Goal: Task Accomplishment & Management: Complete application form

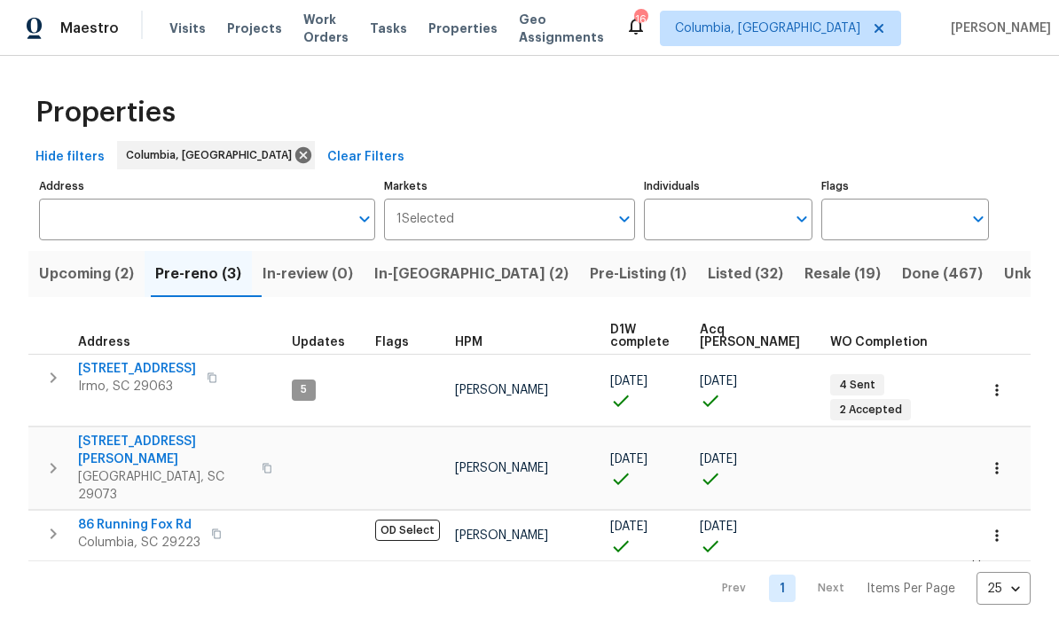
scroll to position [-9, 0]
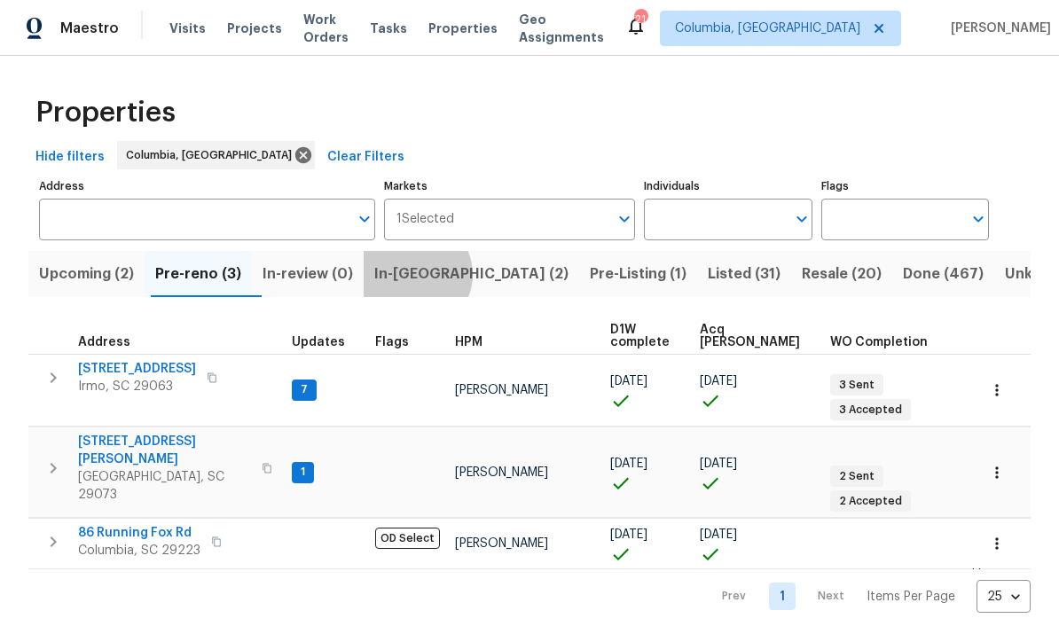
click at [430, 277] on span "In-reno (2)" at bounding box center [471, 274] width 194 height 25
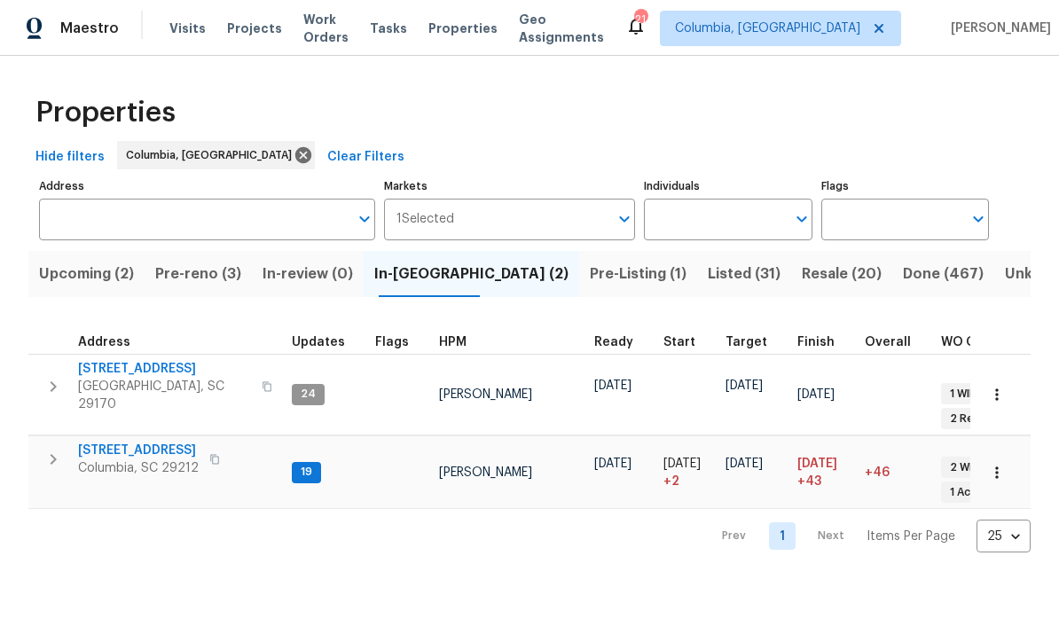
click at [188, 275] on span "Pre-reno (3)" at bounding box center [198, 274] width 86 height 25
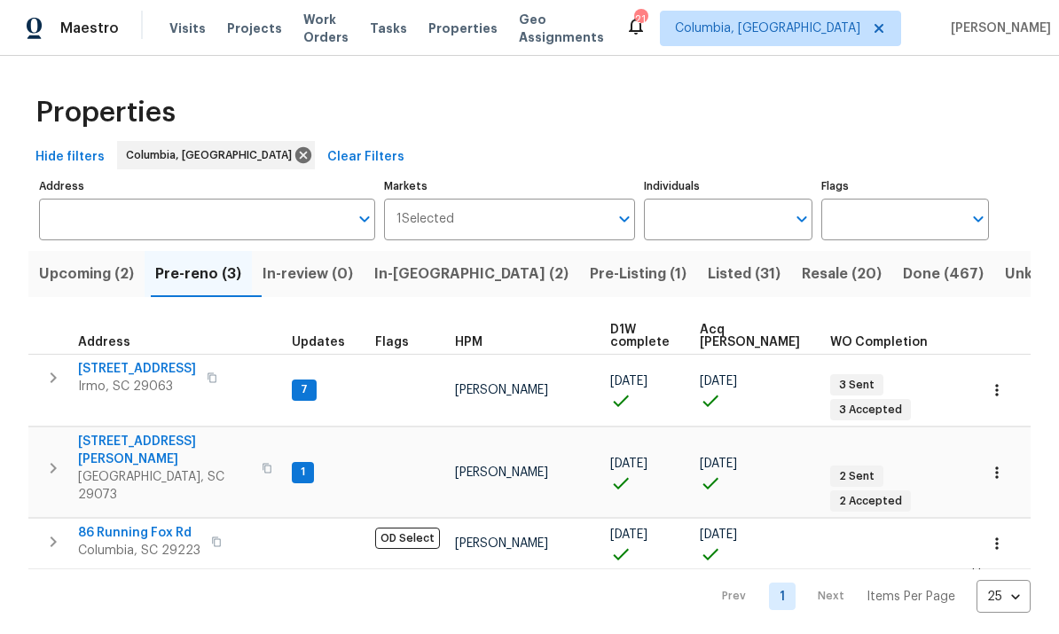
click at [127, 377] on span "105 Kenton Ct" at bounding box center [137, 369] width 118 height 18
click at [122, 433] on span "112 Wesley Ct" at bounding box center [164, 450] width 173 height 35
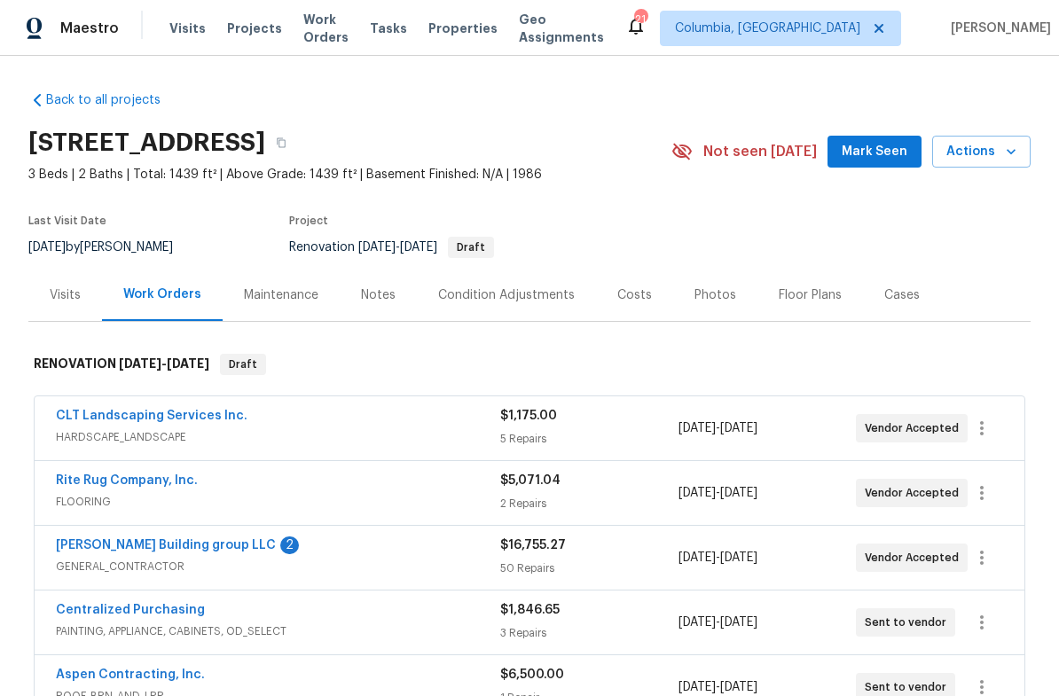
click at [170, 547] on link "Cobos Building group LLC" at bounding box center [166, 545] width 220 height 12
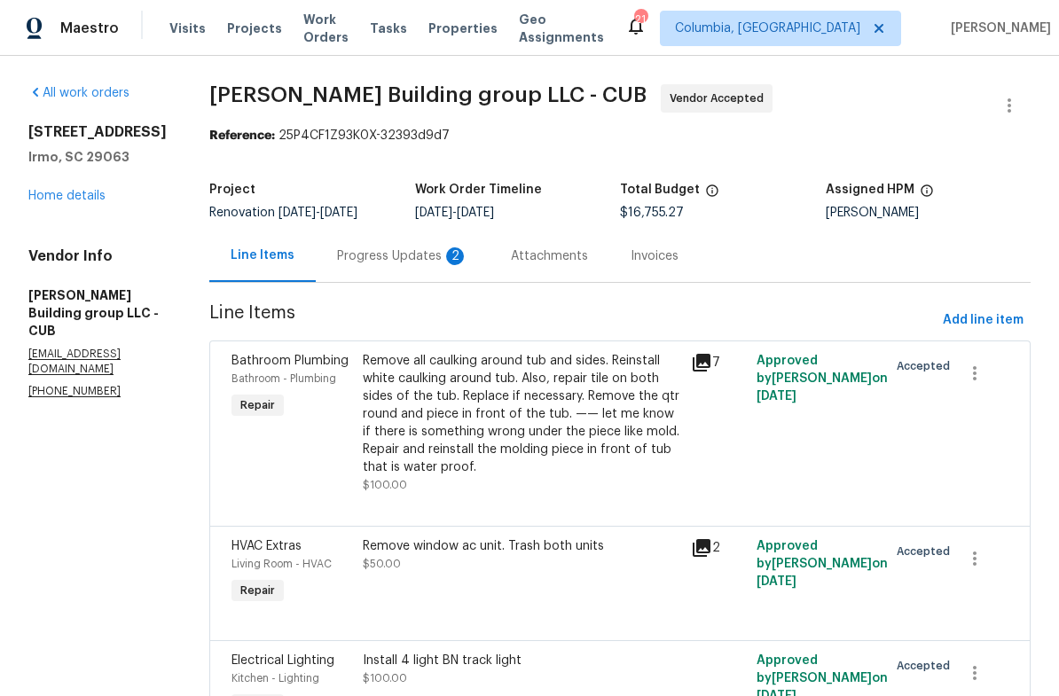
click at [376, 263] on div "Progress Updates 2" at bounding box center [402, 257] width 131 height 18
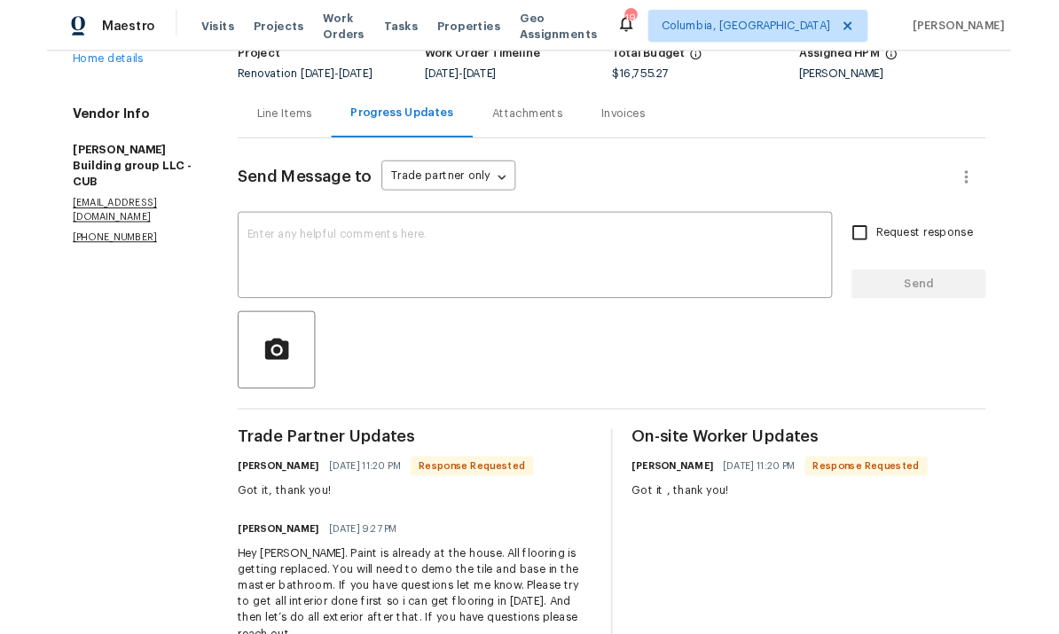
scroll to position [130, 0]
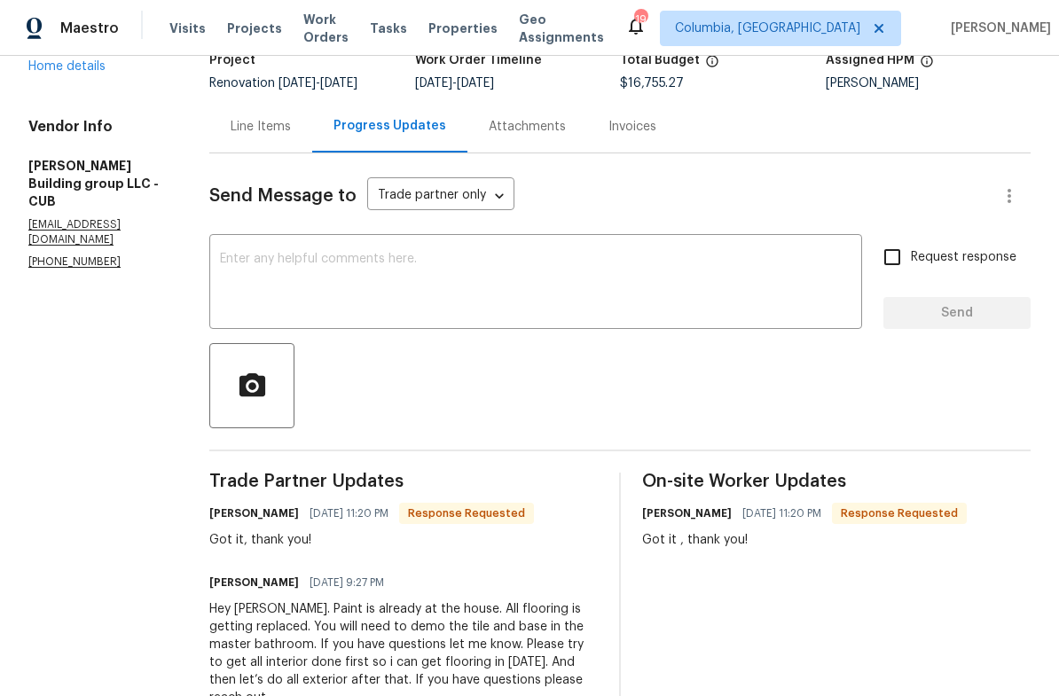
click at [322, 286] on textarea at bounding box center [536, 284] width 632 height 62
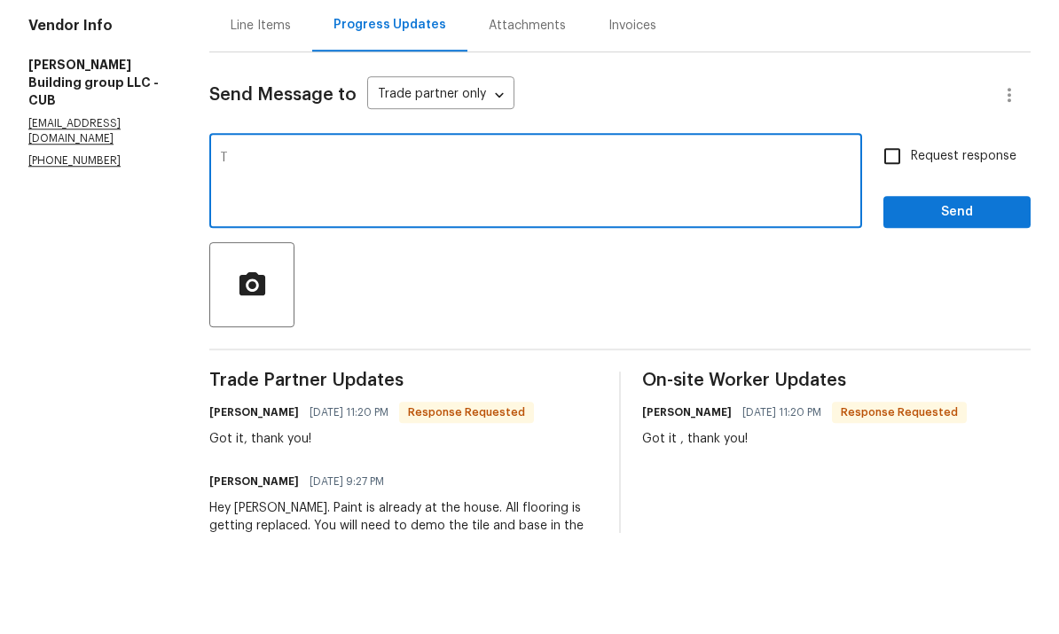
scroll to position [67, 0]
type textarea "Thank you, please accept this work order. :)"
click at [978, 303] on span "Send" at bounding box center [957, 314] width 119 height 22
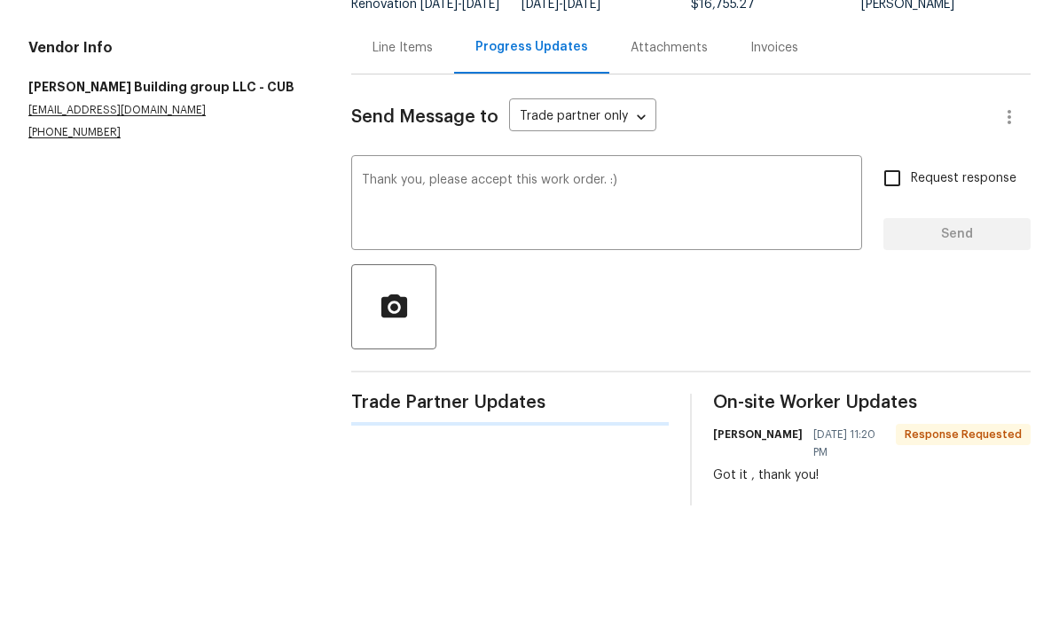
scroll to position [41, 0]
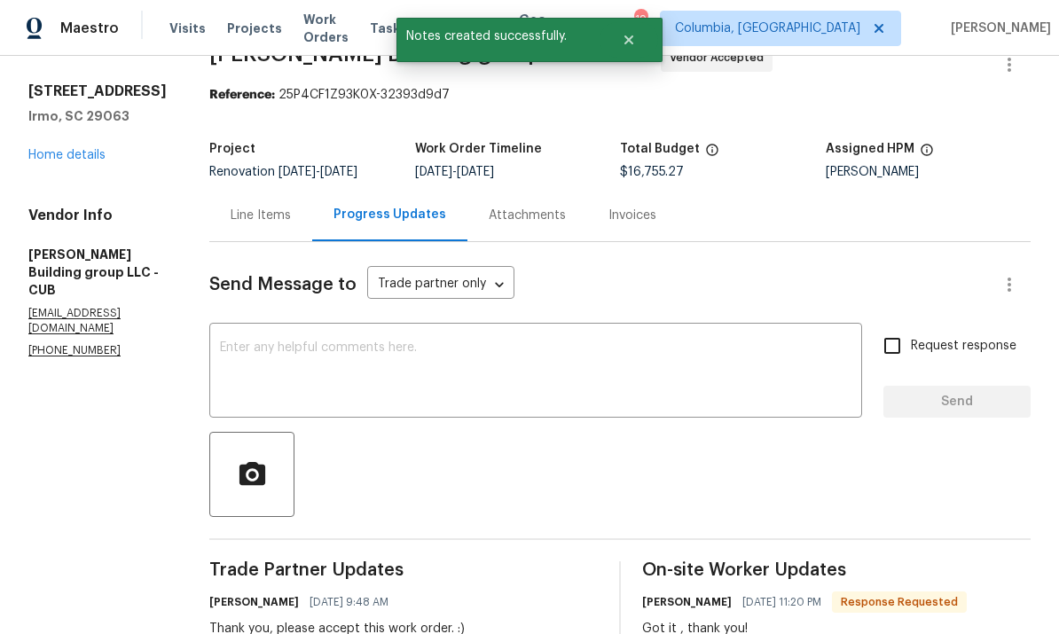
click at [74, 149] on link "Home details" at bounding box center [66, 155] width 77 height 12
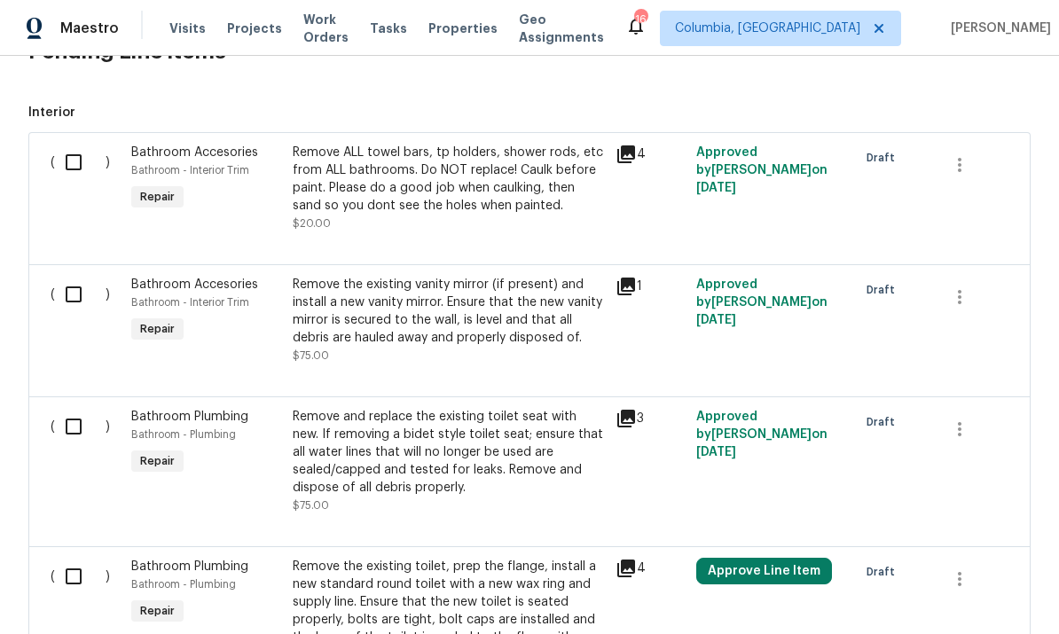
scroll to position [650, 0]
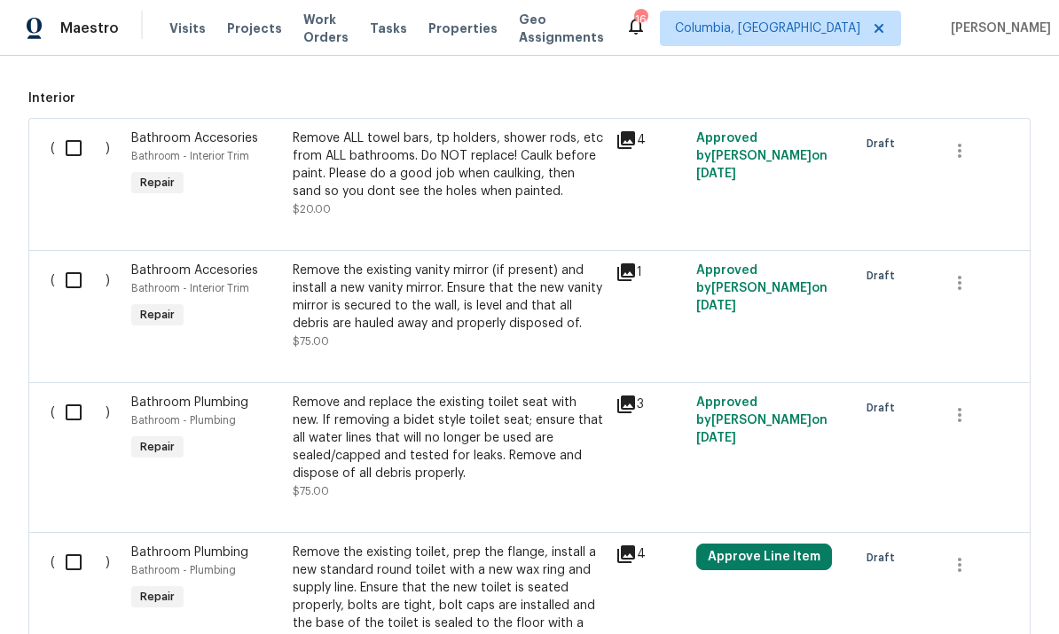
click at [91, 130] on input "checkbox" at bounding box center [80, 148] width 51 height 37
checkbox input "true"
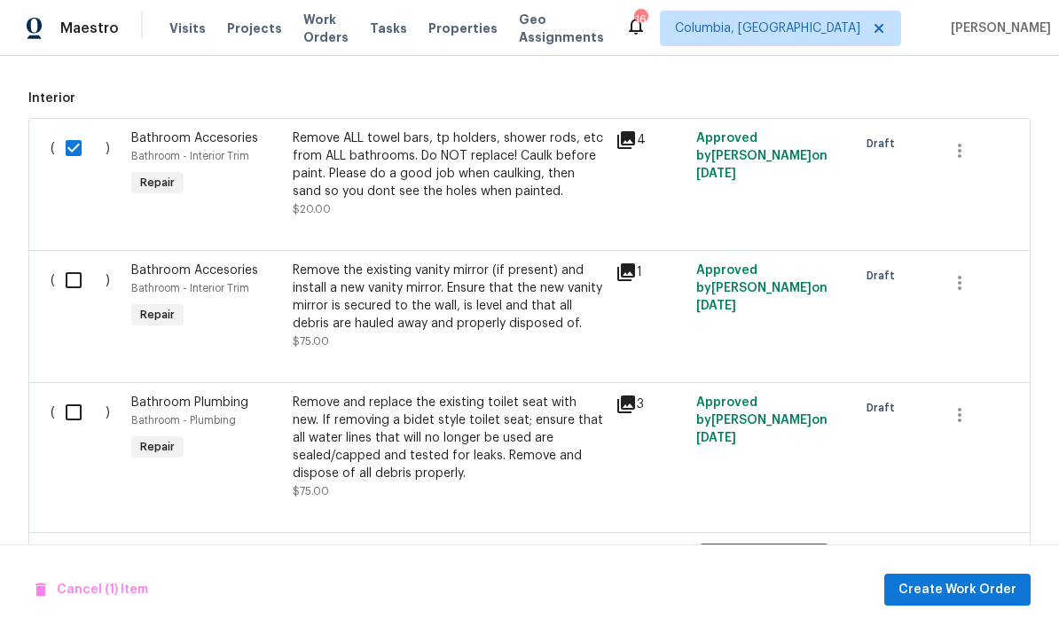
click at [96, 262] on input "checkbox" at bounding box center [80, 280] width 51 height 37
checkbox input "true"
click at [67, 394] on input "checkbox" at bounding box center [80, 412] width 51 height 37
checkbox input "true"
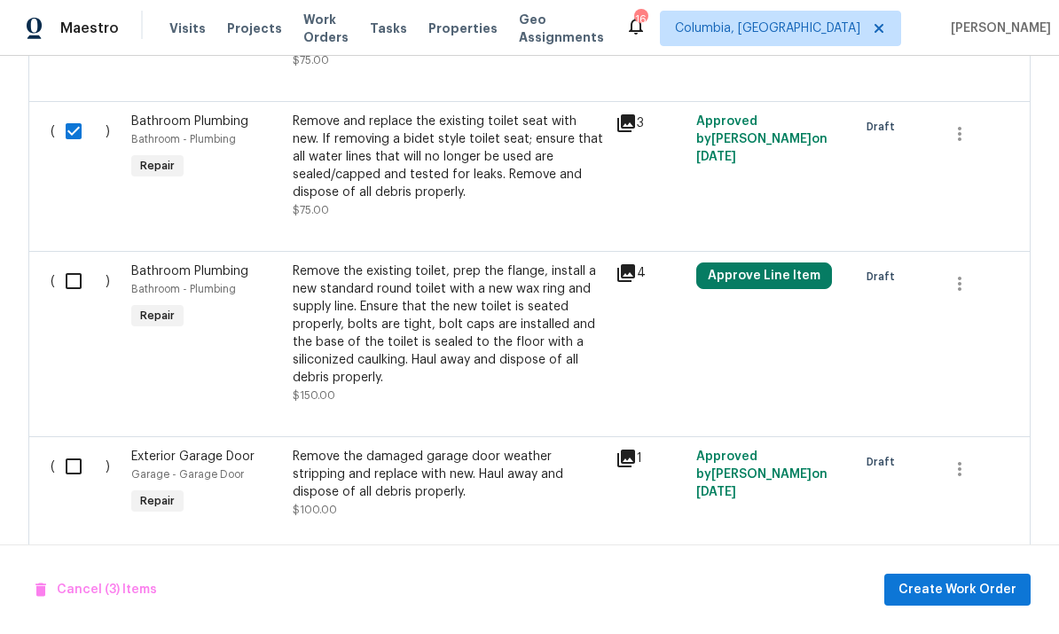
scroll to position [943, 0]
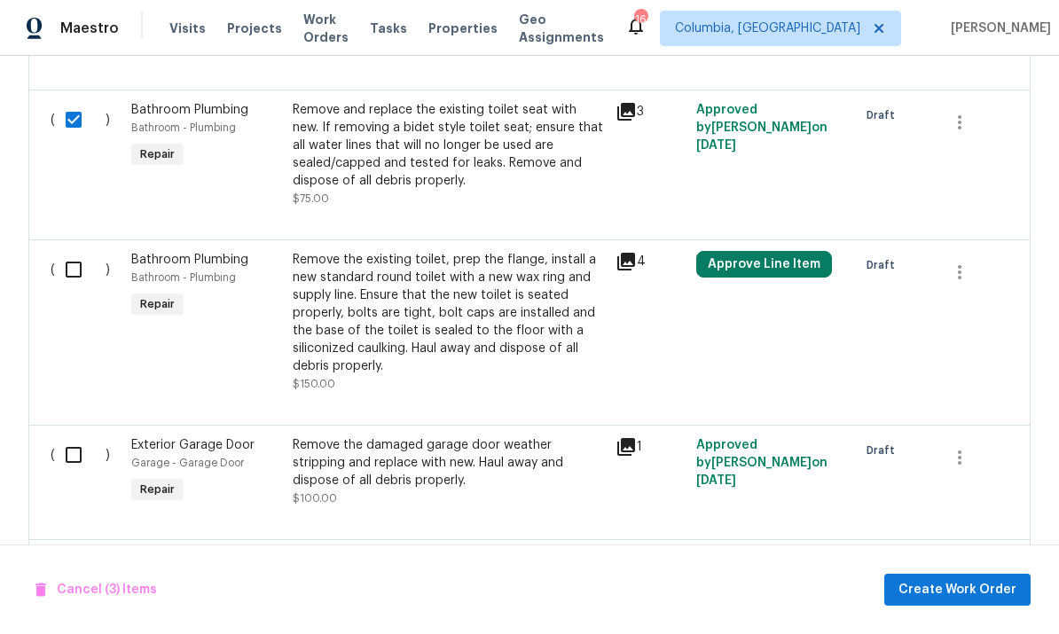
click at [81, 251] on input "checkbox" at bounding box center [80, 269] width 51 height 37
checkbox input "true"
click at [72, 436] on input "checkbox" at bounding box center [80, 454] width 51 height 37
checkbox input "true"
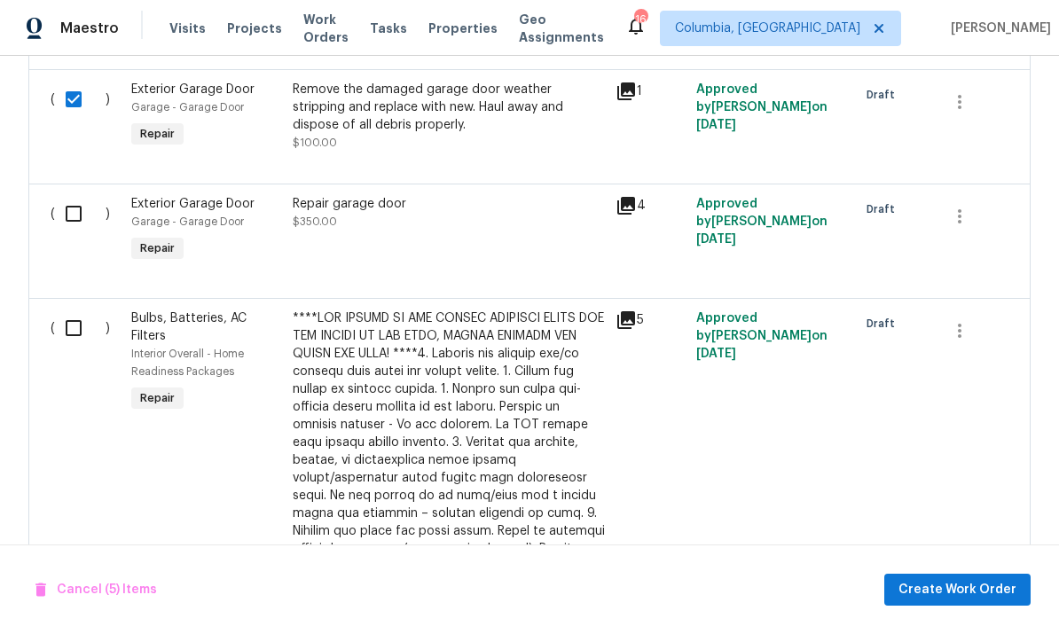
scroll to position [1300, 0]
click at [62, 194] on input "checkbox" at bounding box center [80, 212] width 51 height 37
checkbox input "true"
click at [78, 309] on input "checkbox" at bounding box center [80, 327] width 51 height 37
checkbox input "true"
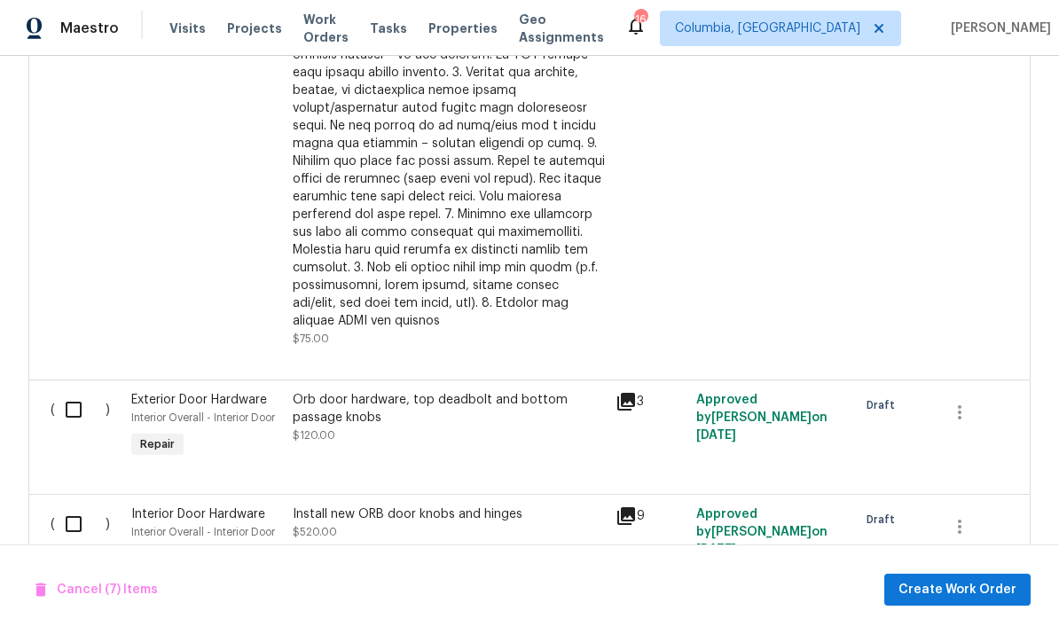
click at [62, 391] on input "checkbox" at bounding box center [80, 409] width 51 height 37
checkbox input "true"
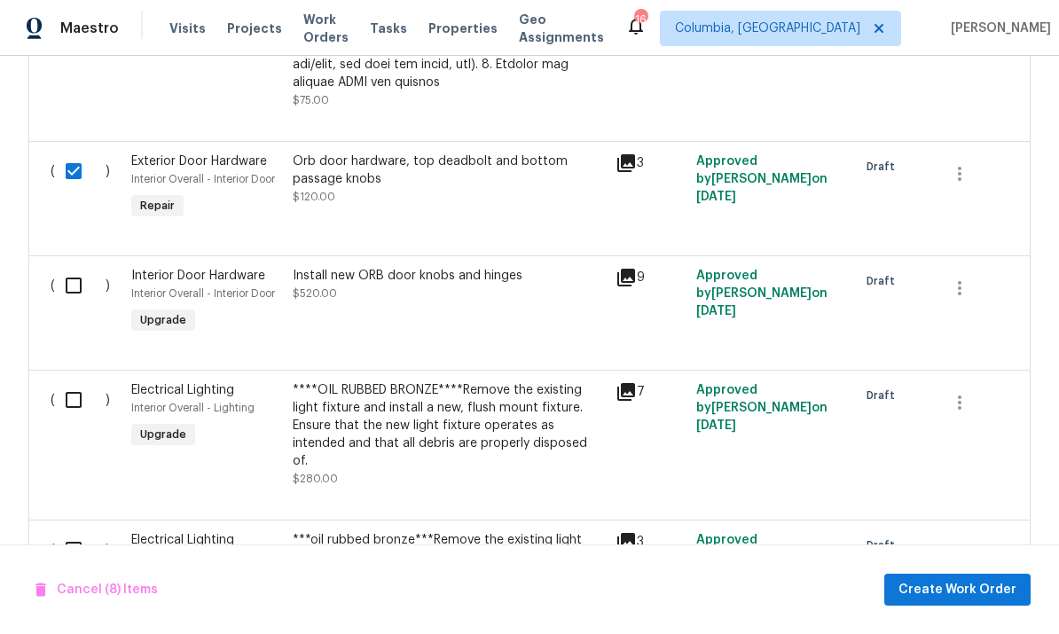
scroll to position [1908, 0]
click at [82, 266] on input "checkbox" at bounding box center [80, 284] width 51 height 37
checkbox input "true"
click at [80, 381] on input "checkbox" at bounding box center [80, 399] width 51 height 37
checkbox input "true"
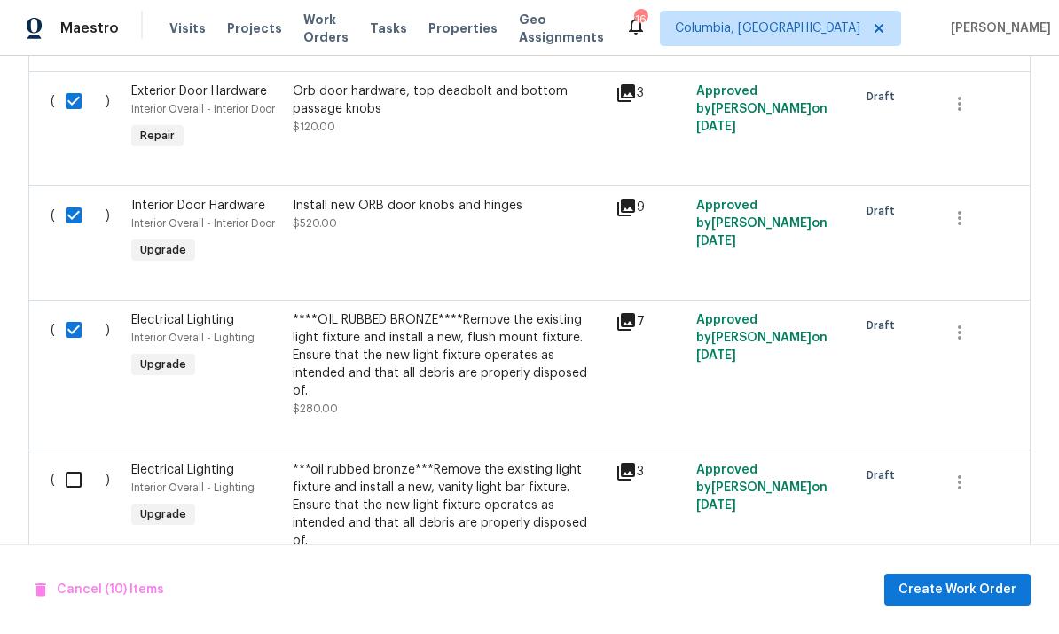
scroll to position [2103, 0]
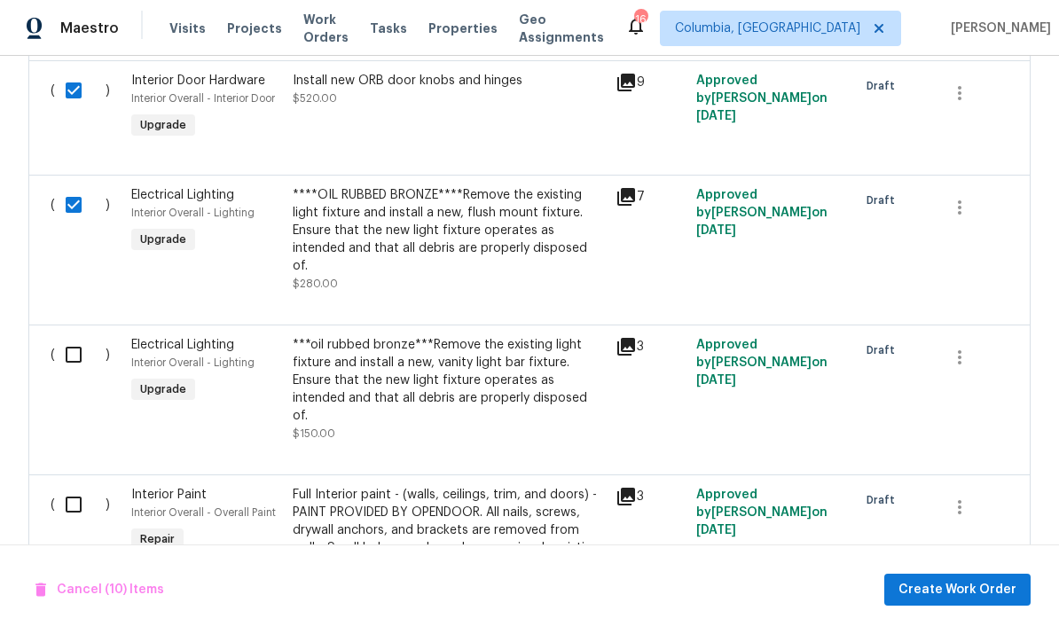
click at [75, 336] on input "checkbox" at bounding box center [80, 354] width 51 height 37
checkbox input "true"
click at [88, 486] on input "checkbox" at bounding box center [80, 504] width 51 height 37
checkbox input "true"
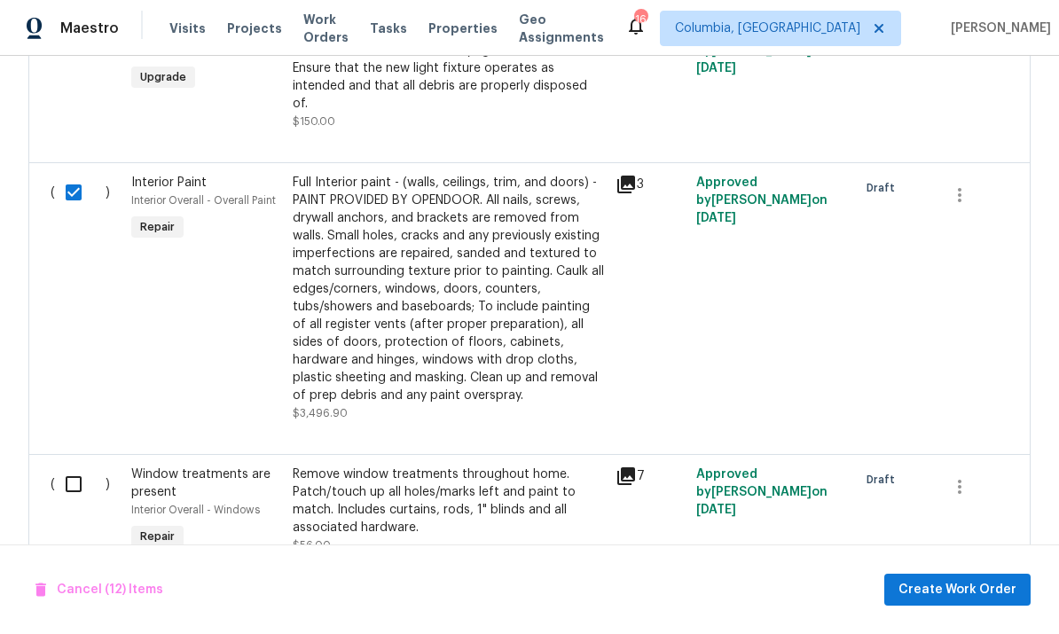
click at [69, 466] on input "checkbox" at bounding box center [80, 484] width 51 height 37
checkbox input "true"
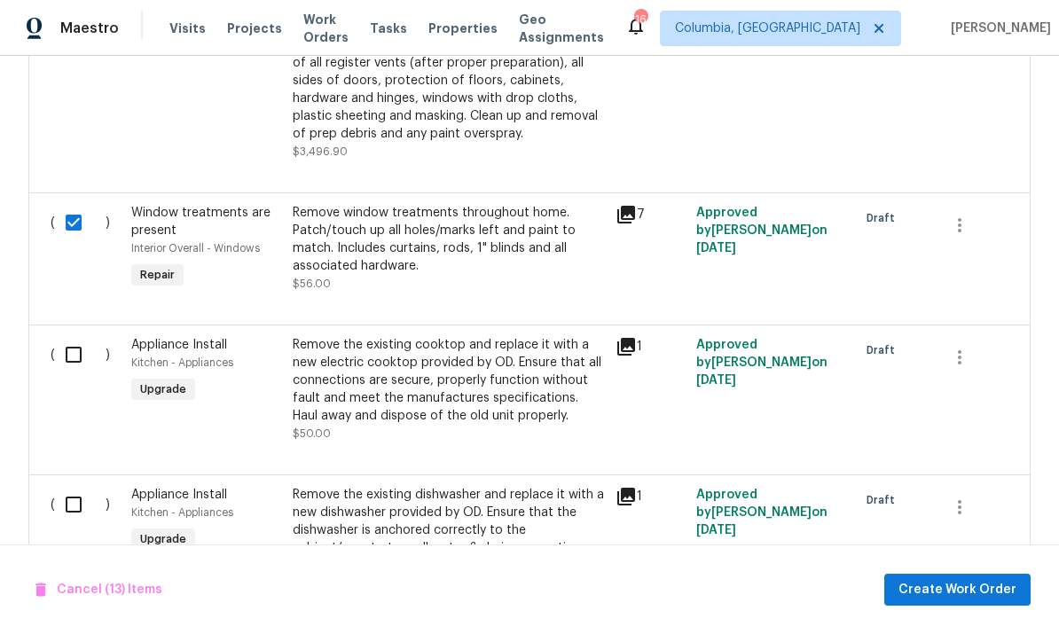
scroll to position [2690, 0]
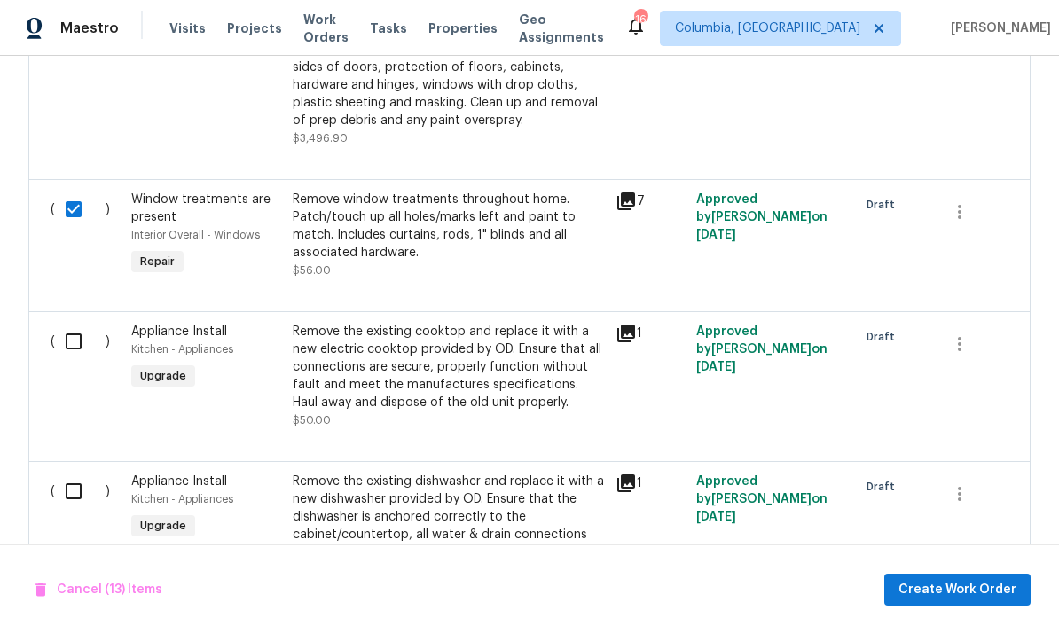
click at [67, 323] on input "checkbox" at bounding box center [80, 341] width 51 height 37
checkbox input "true"
click at [75, 473] on input "checkbox" at bounding box center [80, 491] width 51 height 37
checkbox input "true"
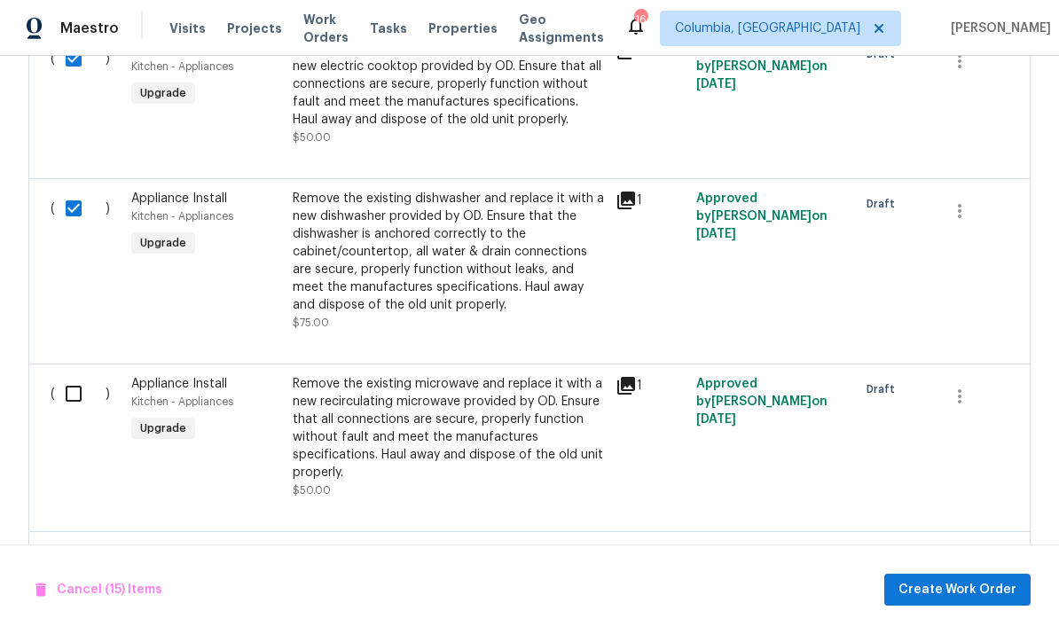
click at [65, 375] on input "checkbox" at bounding box center [80, 393] width 51 height 37
checkbox input "true"
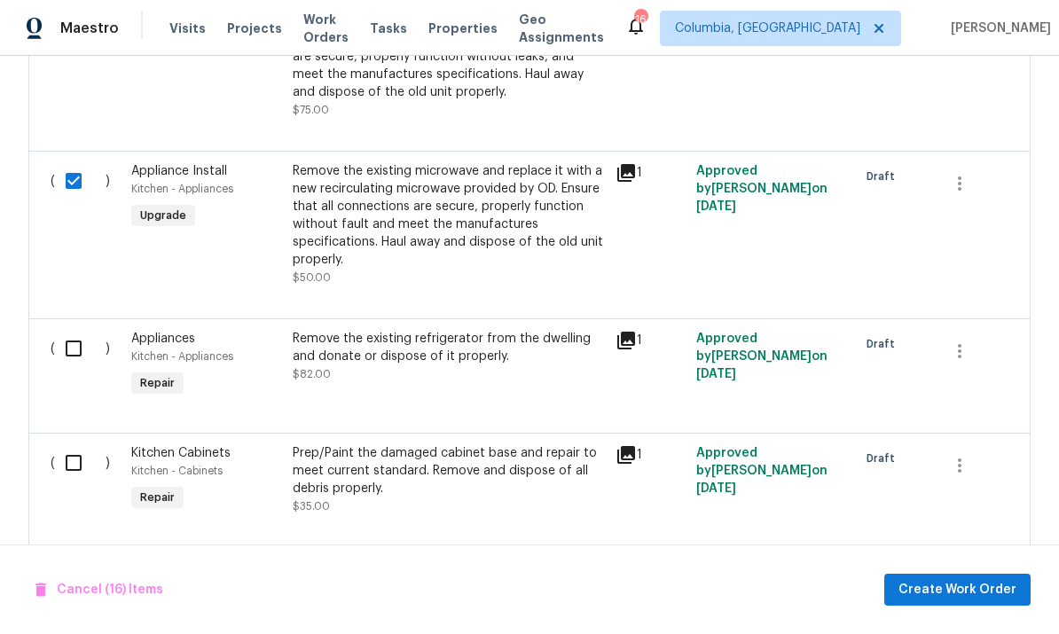
scroll to position [3188, 0]
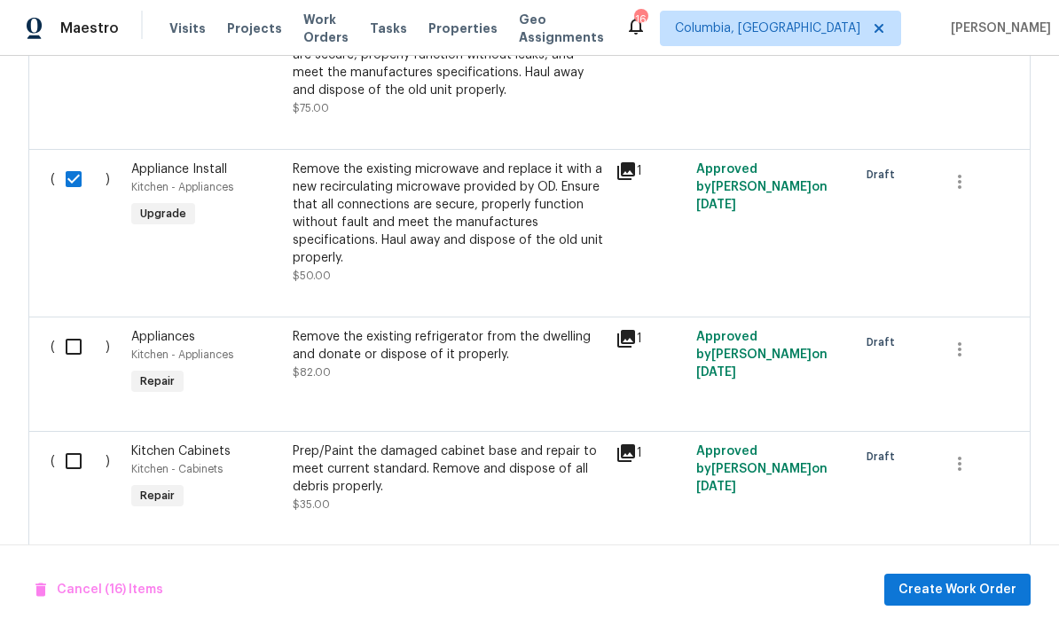
click at [63, 328] on input "checkbox" at bounding box center [80, 346] width 51 height 37
checkbox input "true"
click at [74, 443] on input "checkbox" at bounding box center [80, 461] width 51 height 37
checkbox input "true"
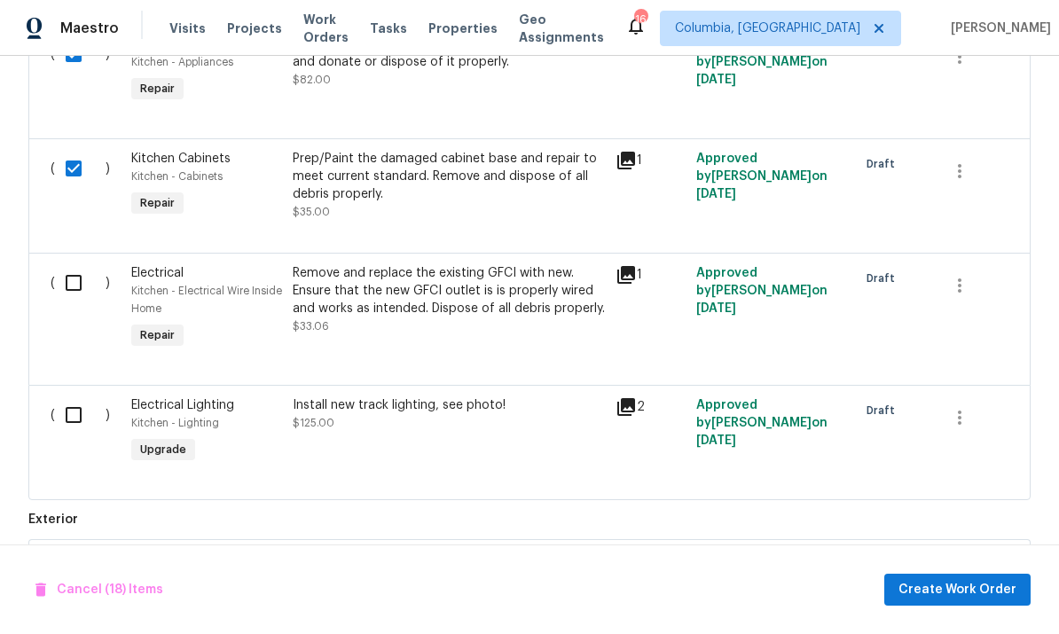
scroll to position [3489, 0]
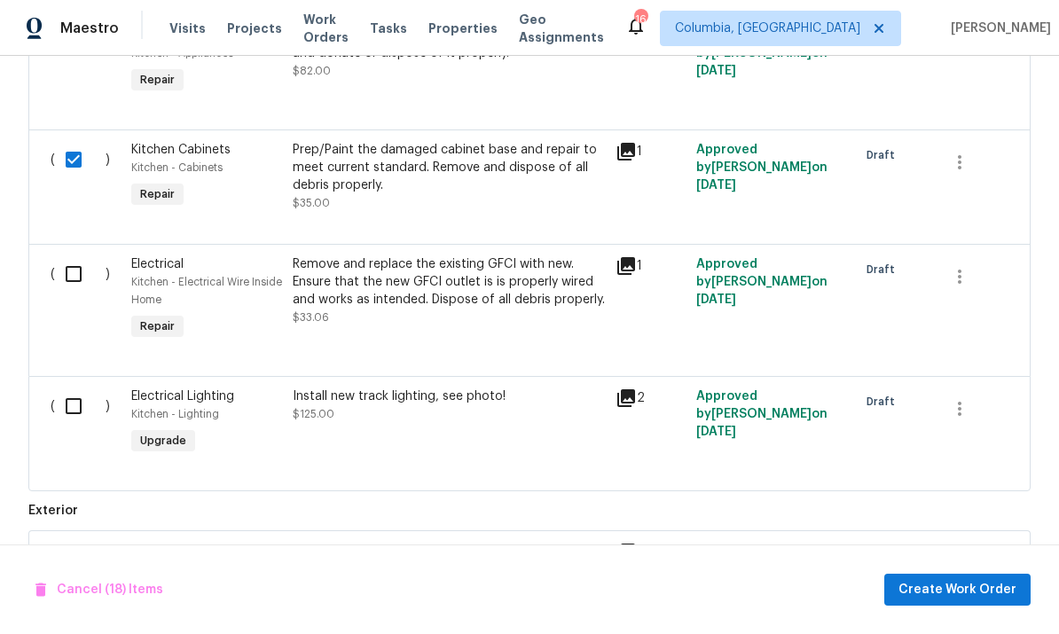
click at [65, 256] on input "checkbox" at bounding box center [80, 274] width 51 height 37
checkbox input "true"
click at [67, 388] on input "checkbox" at bounding box center [80, 406] width 51 height 37
checkbox input "true"
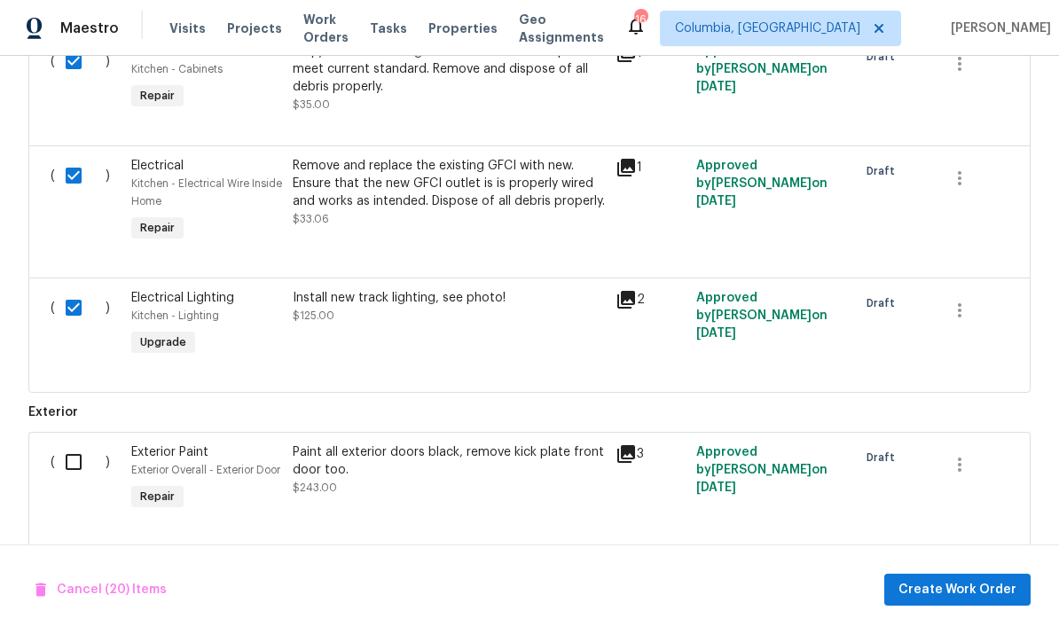
scroll to position [3663, 0]
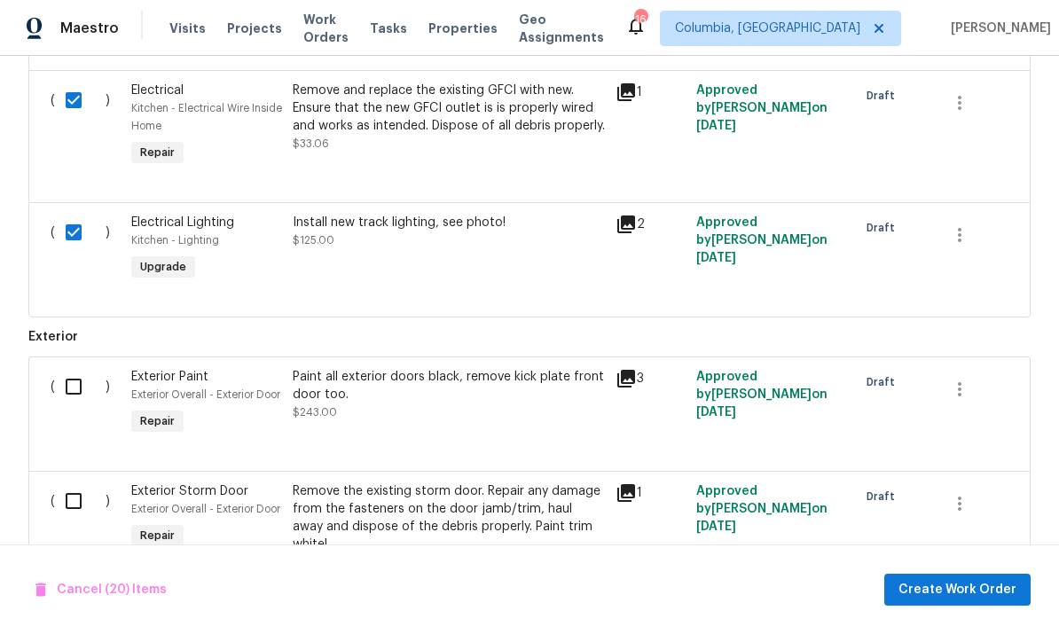
click at [71, 368] on input "checkbox" at bounding box center [80, 386] width 51 height 37
checkbox input "true"
click at [98, 483] on input "checkbox" at bounding box center [80, 501] width 51 height 37
checkbox input "true"
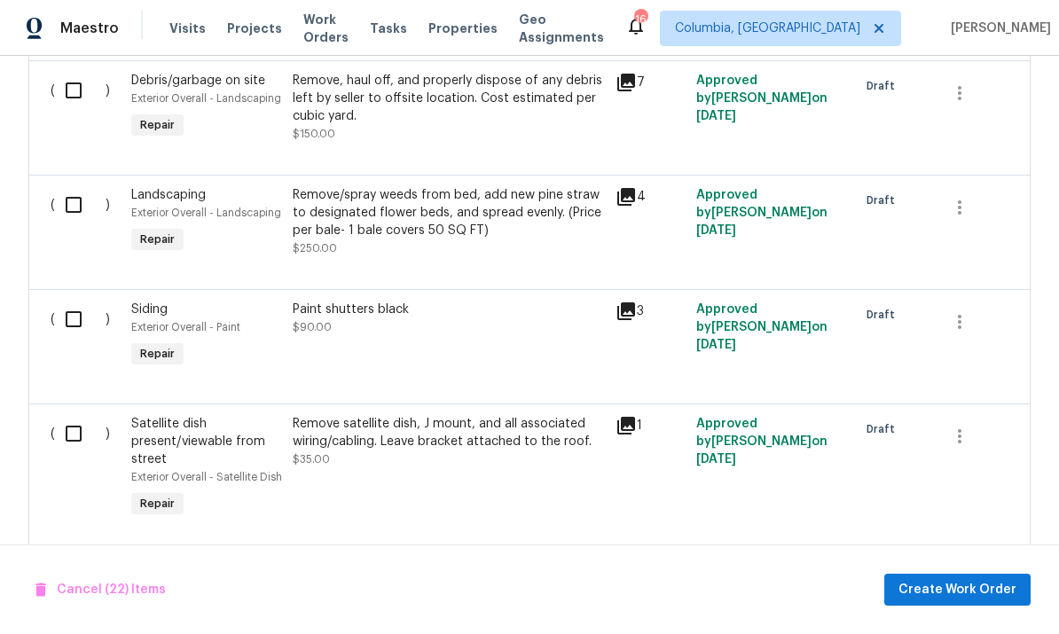
scroll to position [4705, 0]
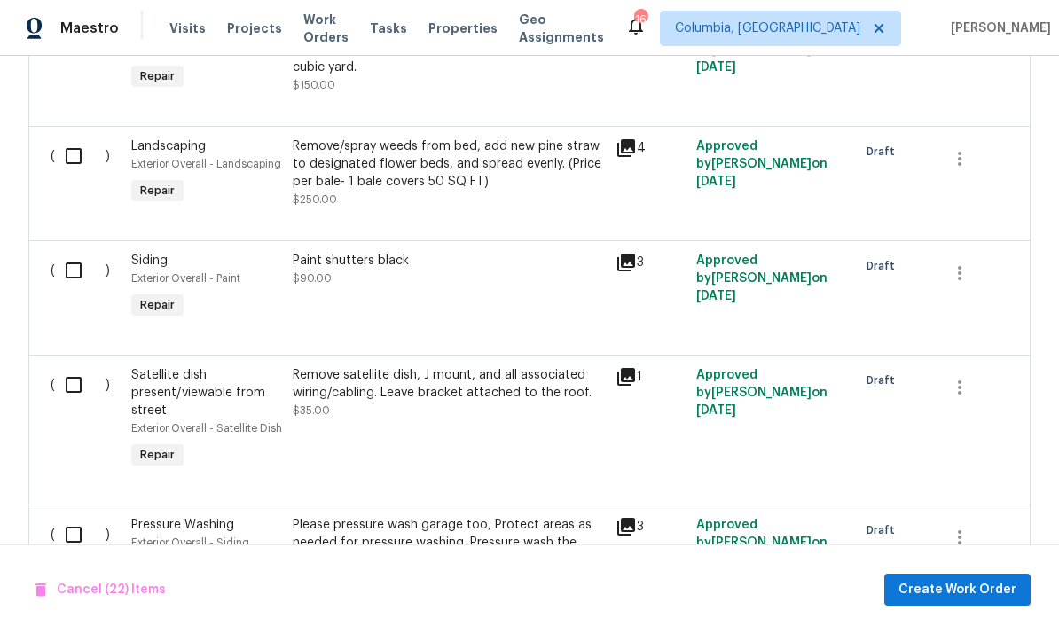
click at [68, 252] on input "checkbox" at bounding box center [80, 270] width 51 height 37
checkbox input "true"
click at [71, 366] on input "checkbox" at bounding box center [80, 384] width 51 height 37
checkbox input "true"
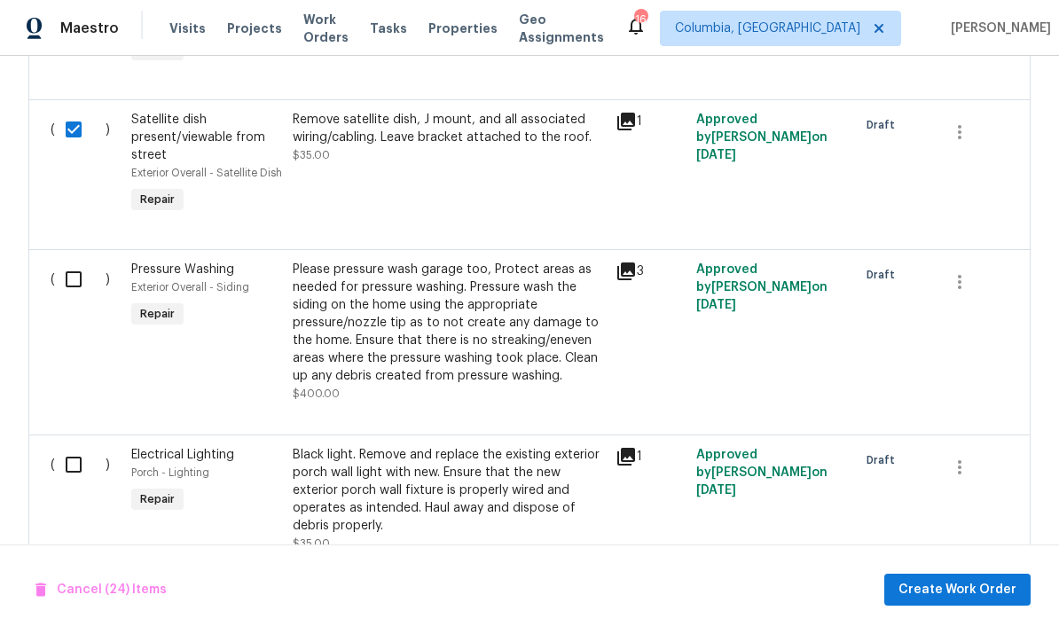
scroll to position [4959, 0]
click at [67, 447] on input "checkbox" at bounding box center [80, 465] width 51 height 37
checkbox input "true"
click at [940, 590] on span "Create Work Order" at bounding box center [958, 590] width 118 height 22
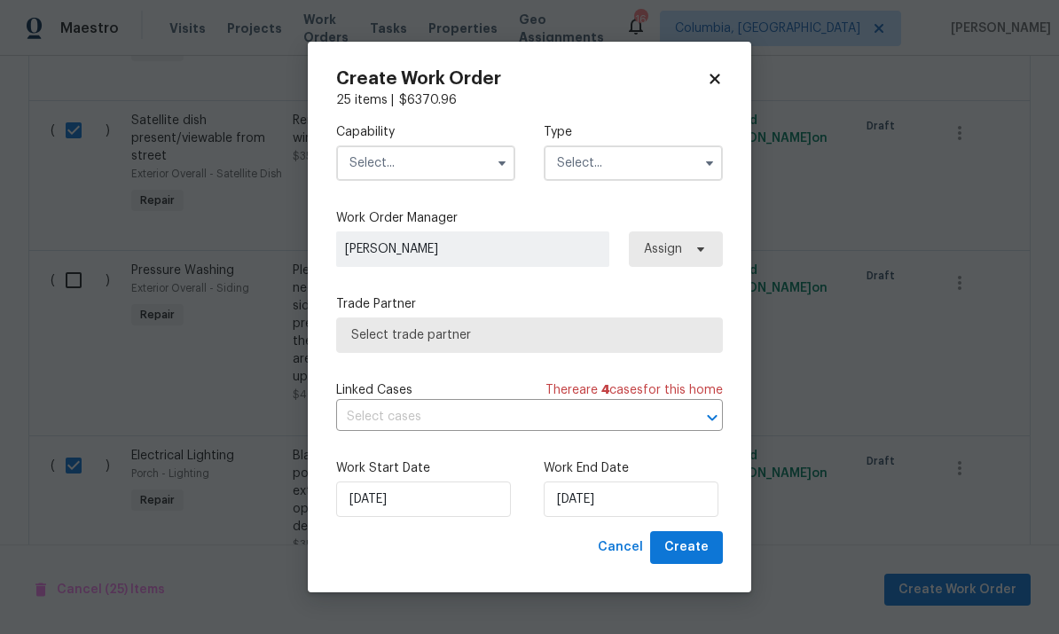
checkbox input "false"
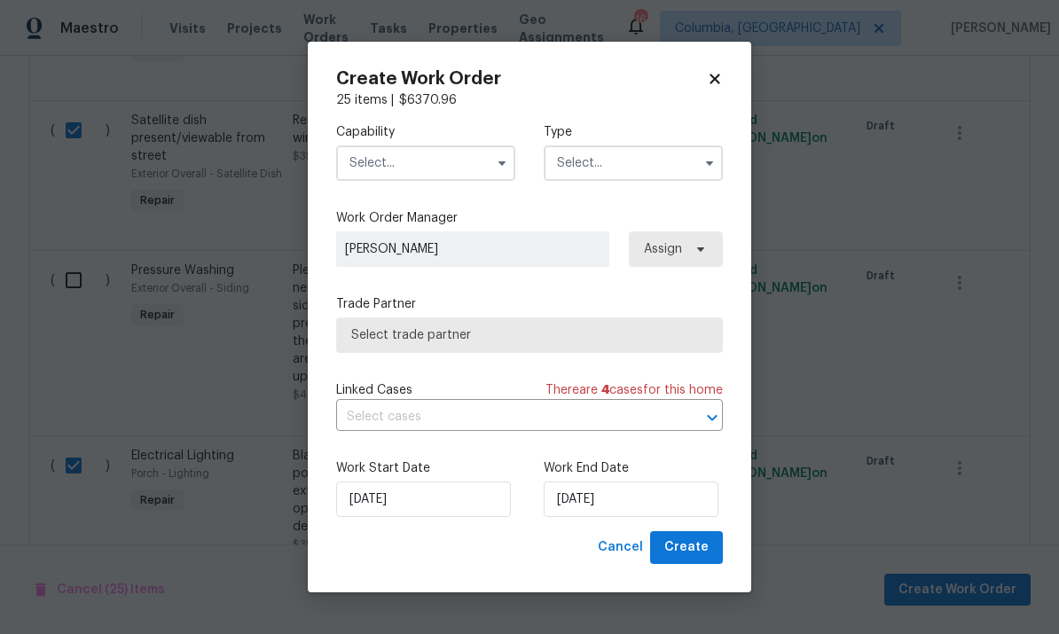
checkbox input "false"
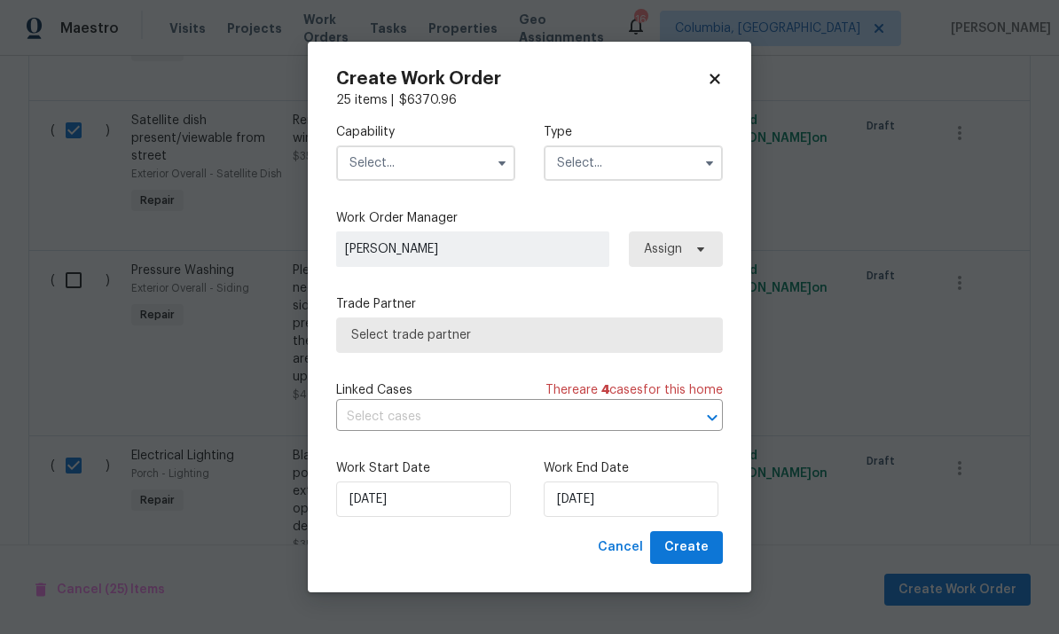
checkbox input "false"
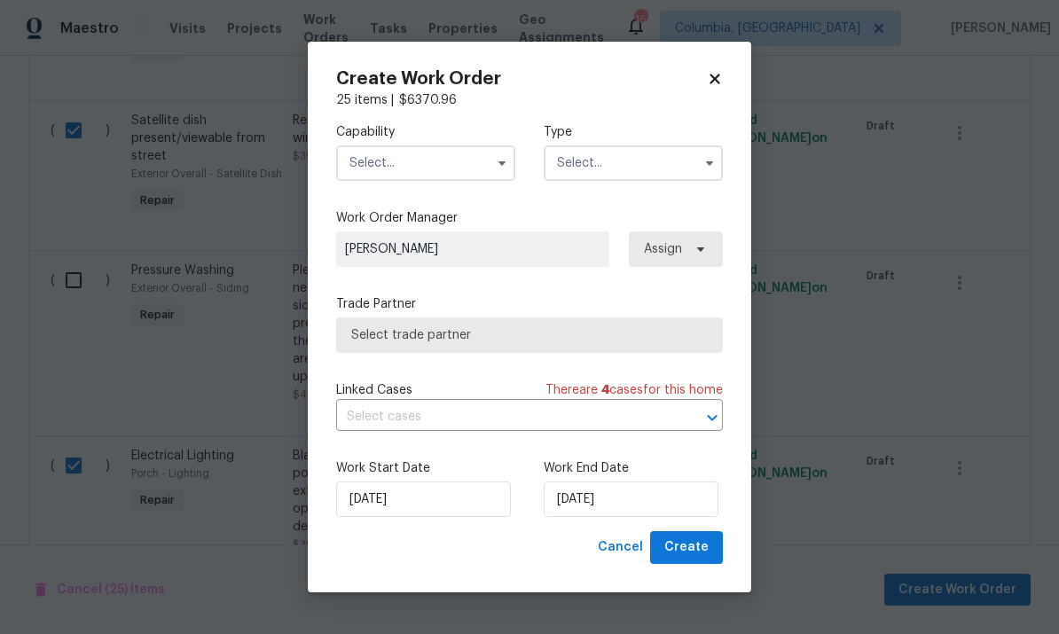
checkbox input "false"
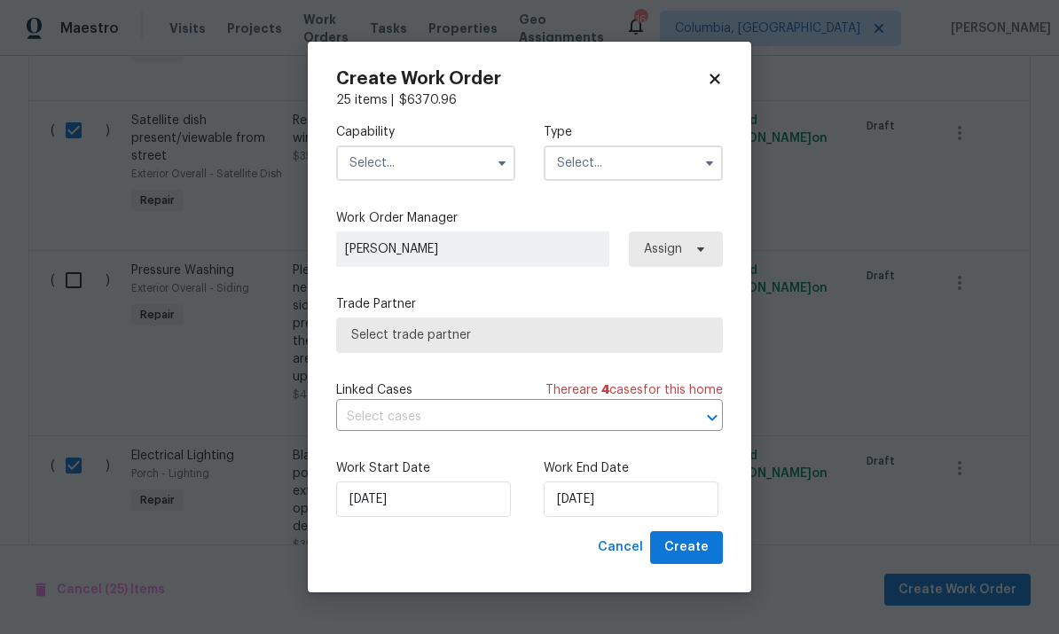
checkbox input "false"
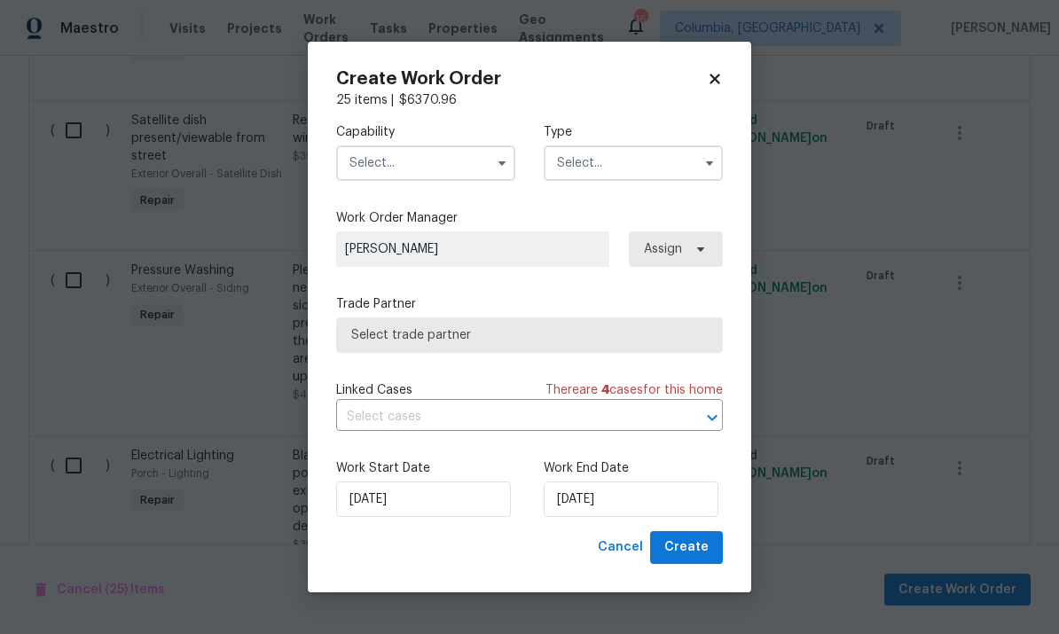
click at [435, 157] on input "text" at bounding box center [425, 162] width 179 height 35
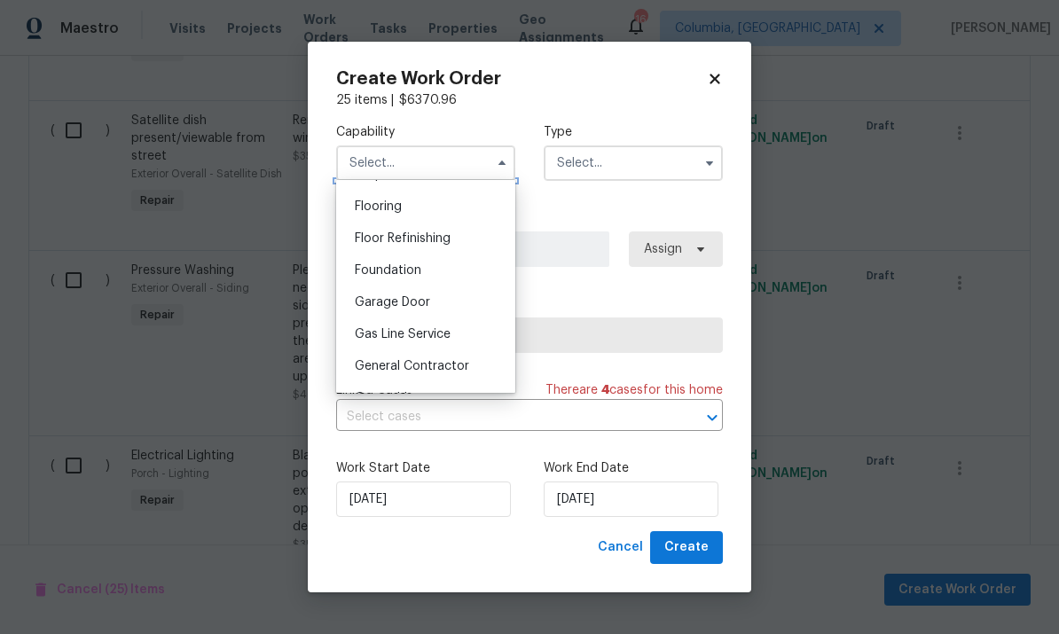
scroll to position [705, 0]
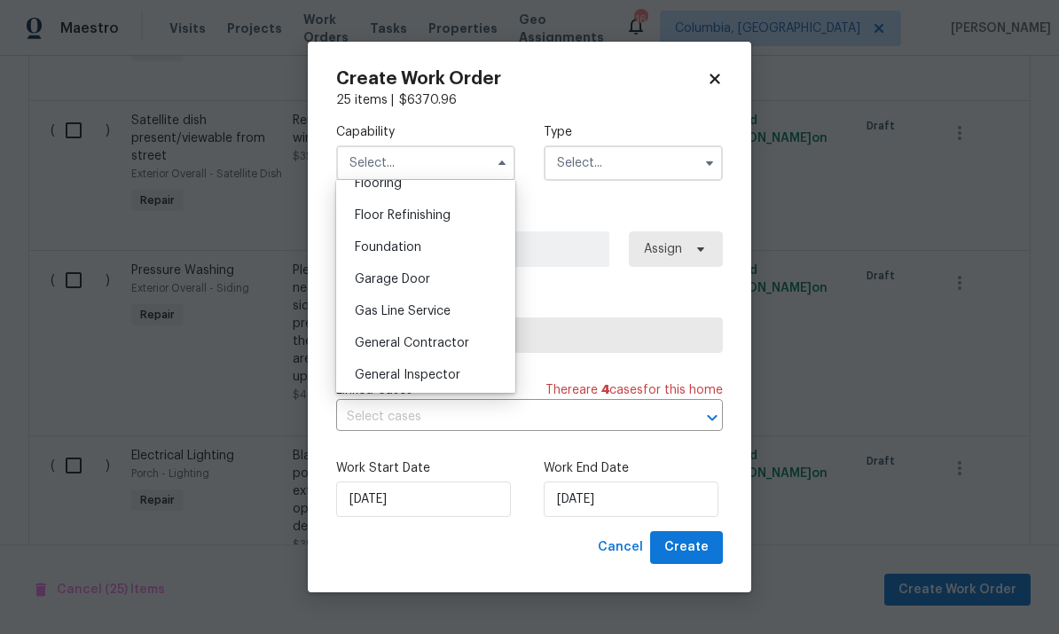
click at [458, 344] on span "General Contractor" at bounding box center [412, 343] width 114 height 12
type input "General Contractor"
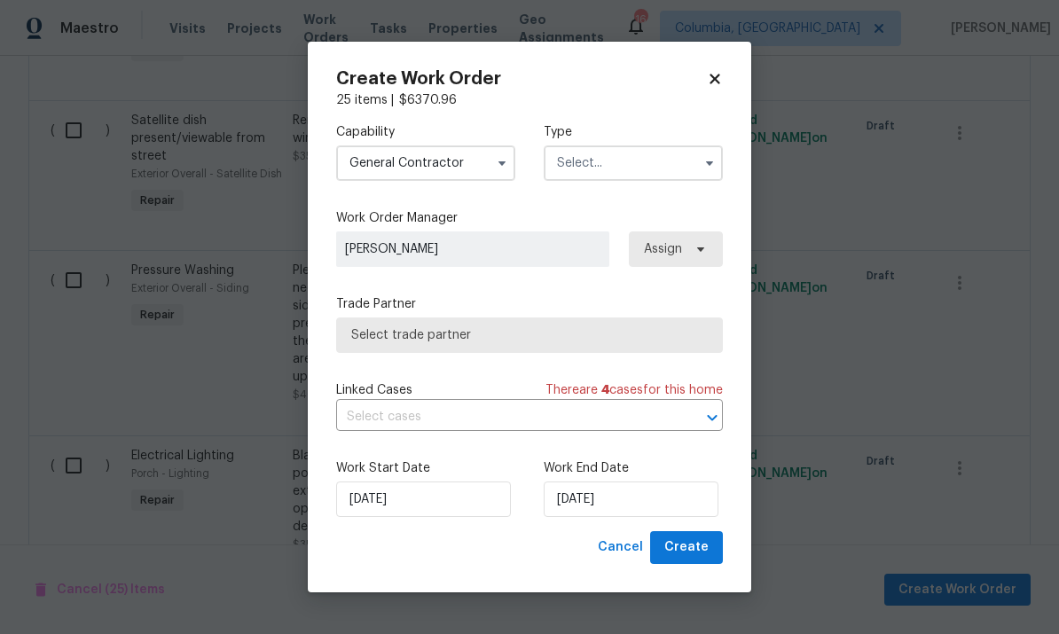
click at [617, 167] on input "text" at bounding box center [633, 162] width 179 height 35
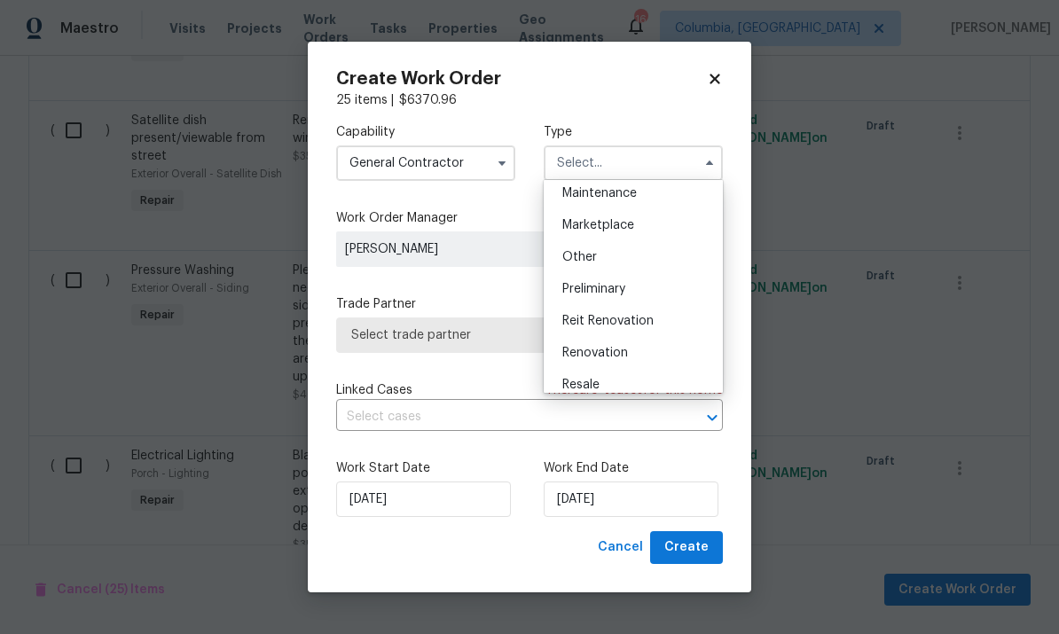
scroll to position [296, 0]
click at [611, 358] on div "Renovation" at bounding box center [633, 351] width 170 height 32
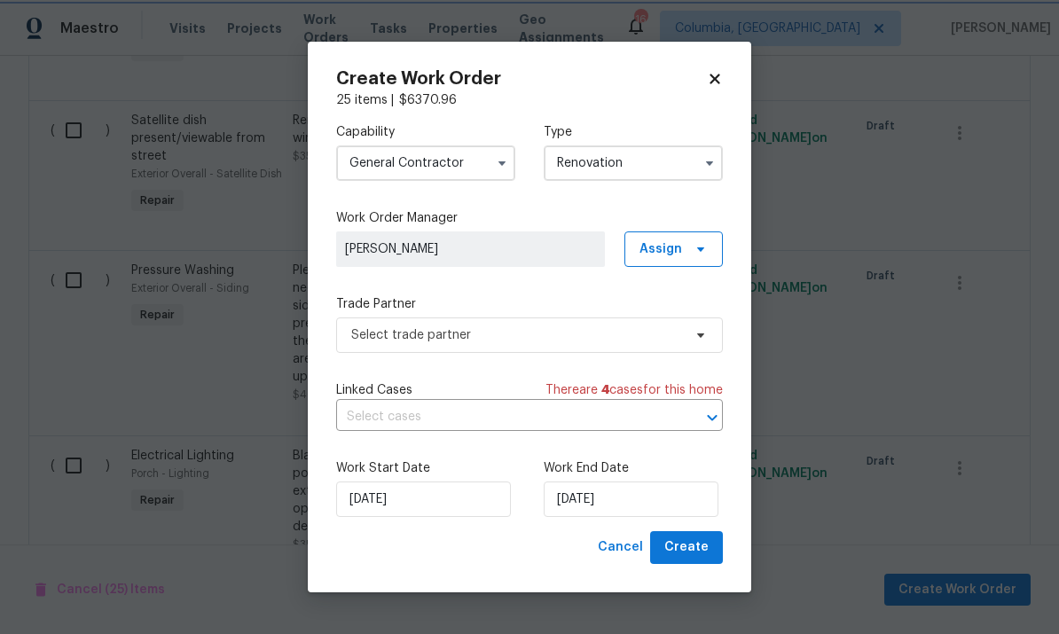
type input "Renovation"
click at [486, 347] on span "Select trade partner" at bounding box center [529, 335] width 387 height 35
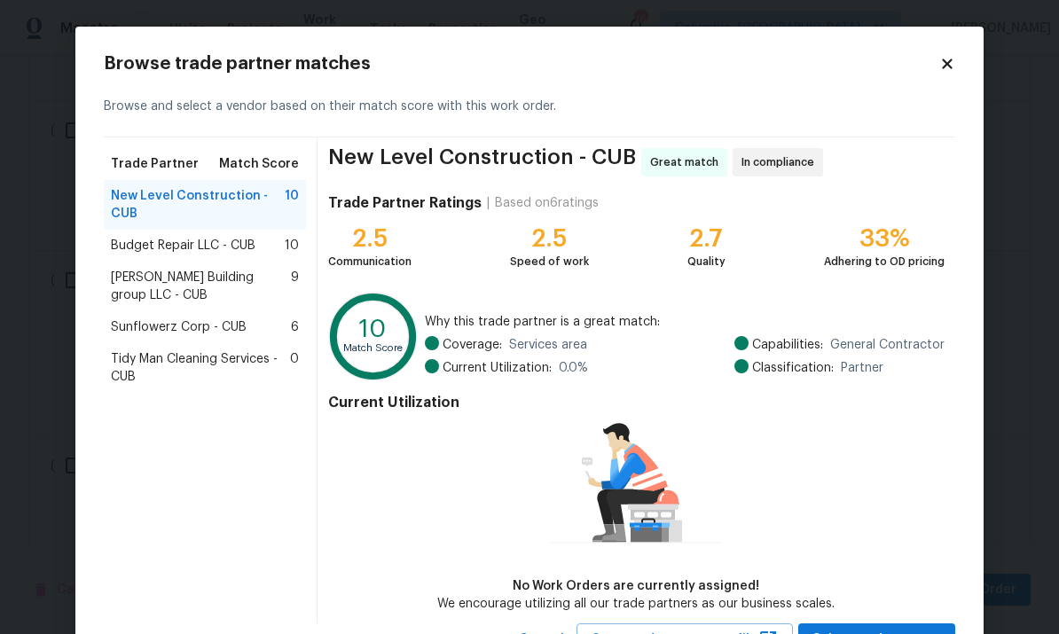
click at [232, 366] on span "Tidy Man Cleaning Services - CUB" at bounding box center [200, 367] width 179 height 35
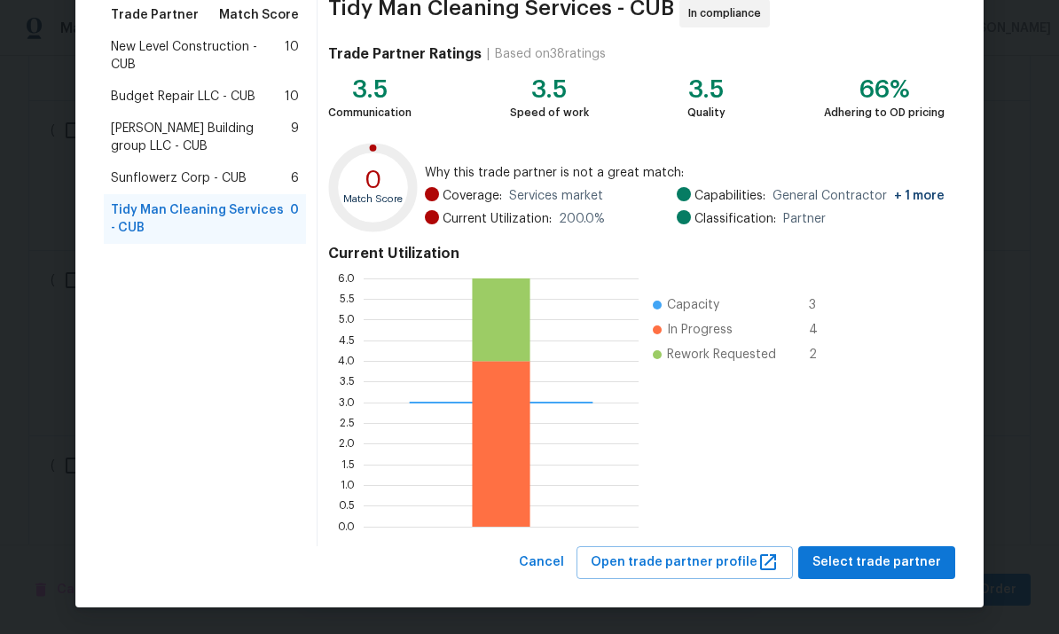
scroll to position [148, 0]
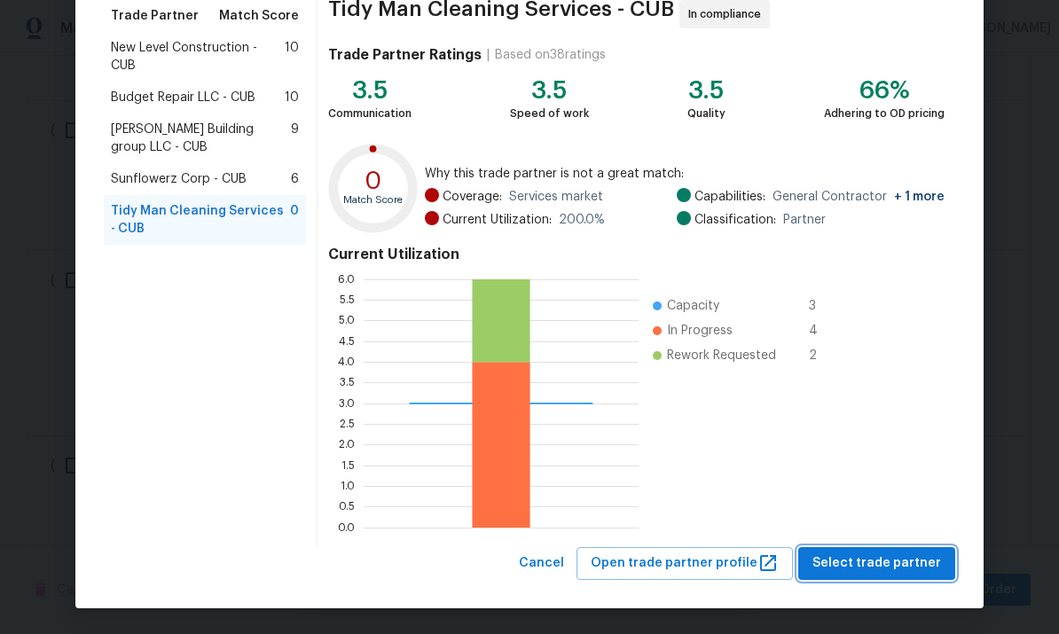
click at [854, 564] on span "Select trade partner" at bounding box center [877, 564] width 129 height 22
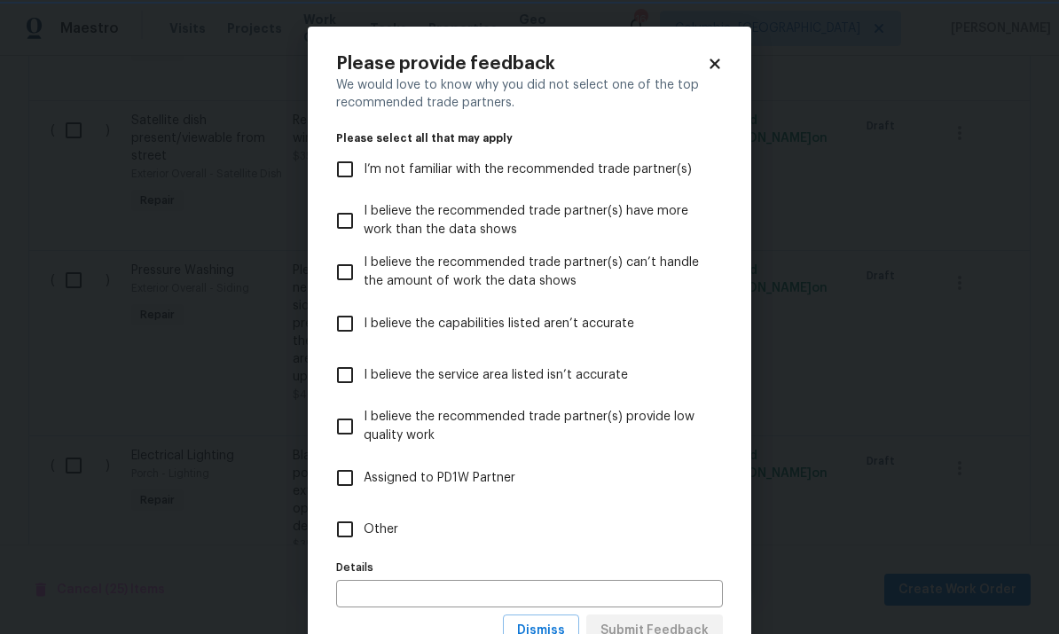
scroll to position [0, 0]
click at [349, 539] on input "Other" at bounding box center [344, 529] width 37 height 37
checkbox input "true"
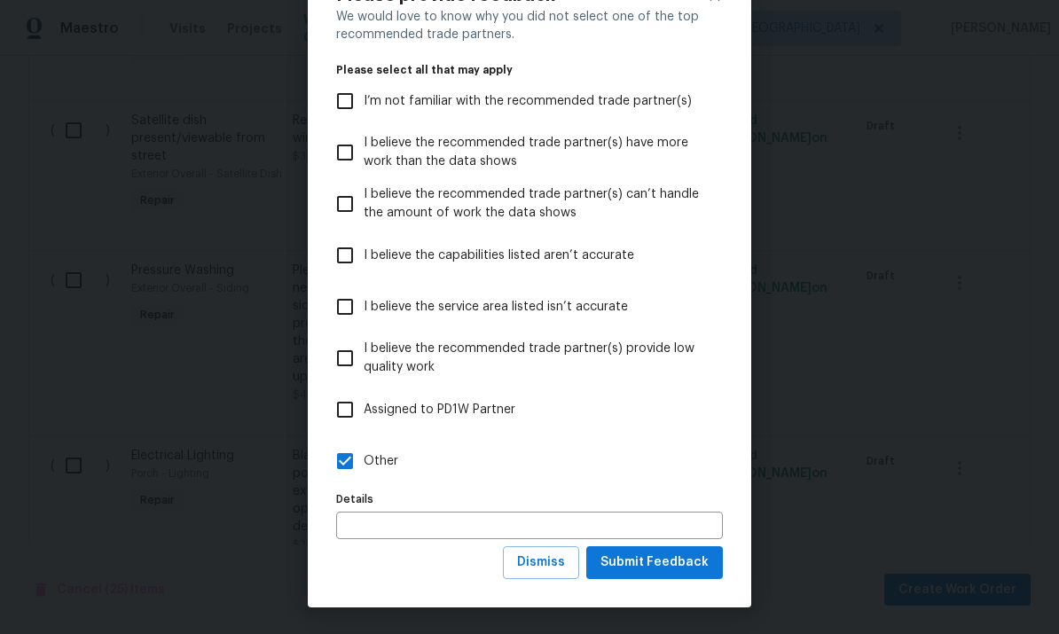
scroll to position [69, 0]
click at [662, 563] on span "Submit Feedback" at bounding box center [655, 563] width 108 height 22
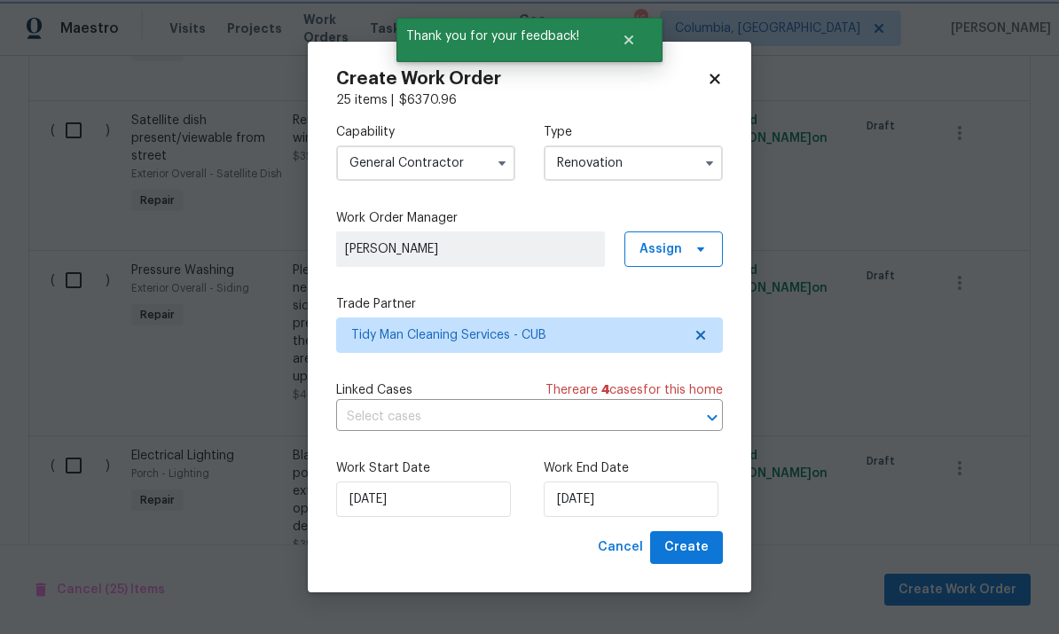
scroll to position [0, 0]
click at [665, 514] on input "[DATE]" at bounding box center [631, 499] width 175 height 35
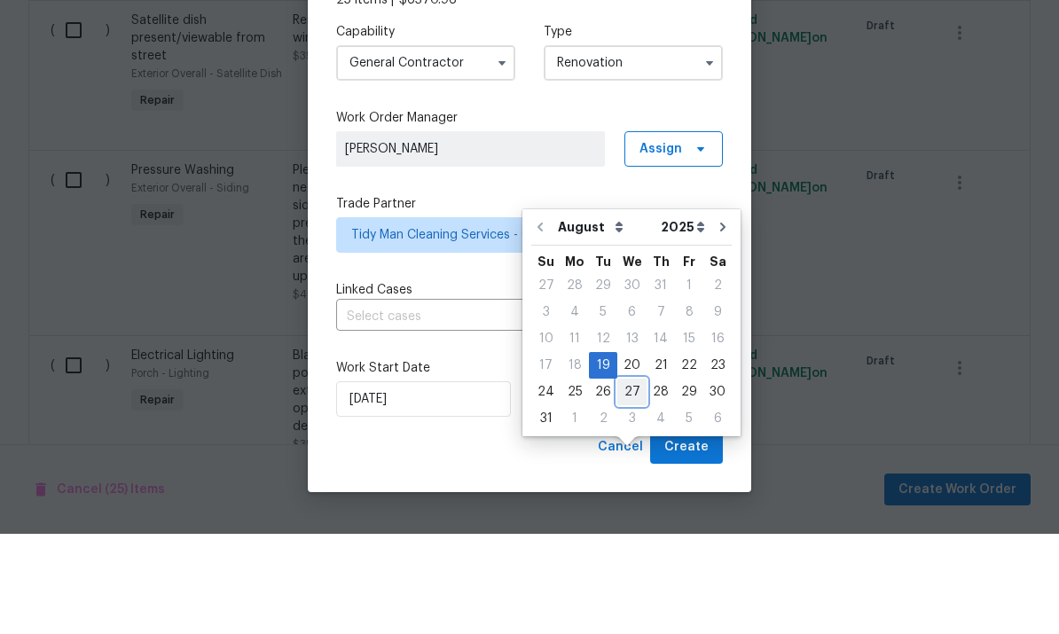
click at [634, 480] on div "27" at bounding box center [631, 492] width 29 height 25
type input "[DATE]"
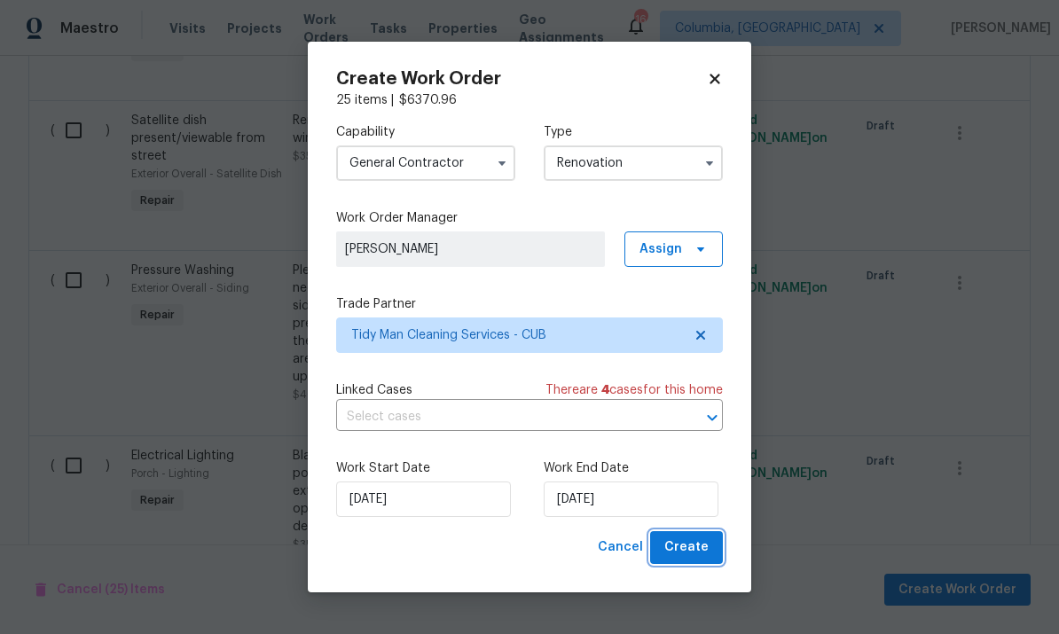
click at [697, 543] on span "Create" at bounding box center [687, 548] width 44 height 22
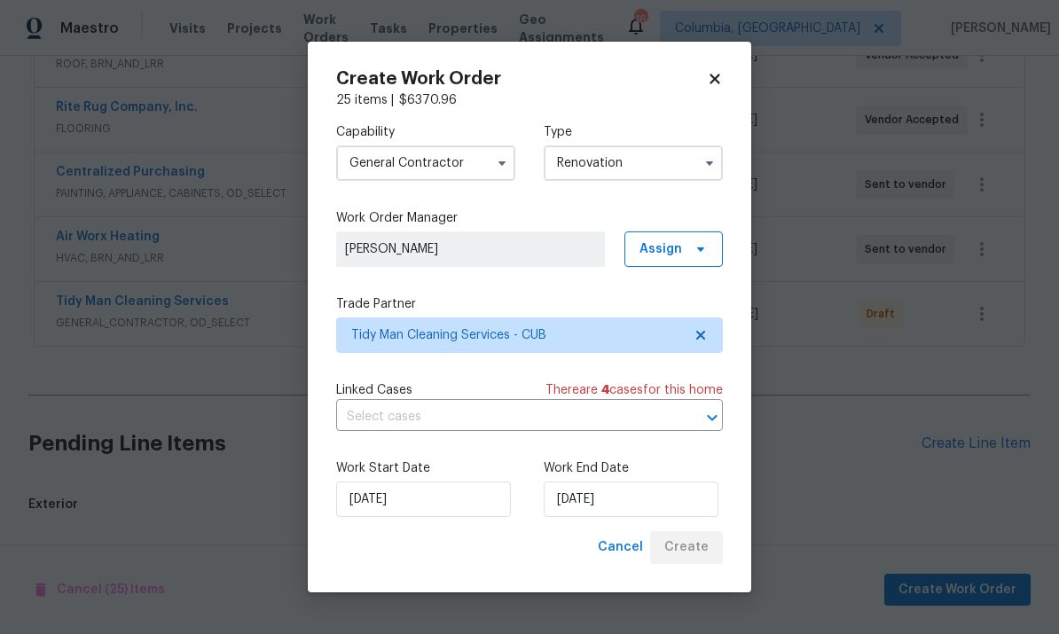
scroll to position [306, 0]
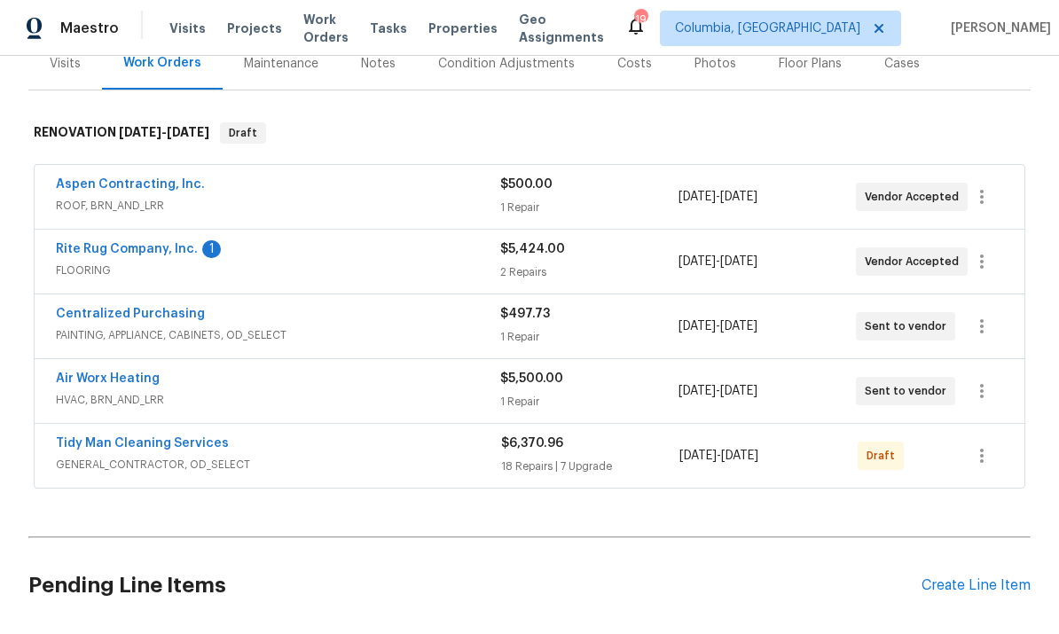
scroll to position [366, 0]
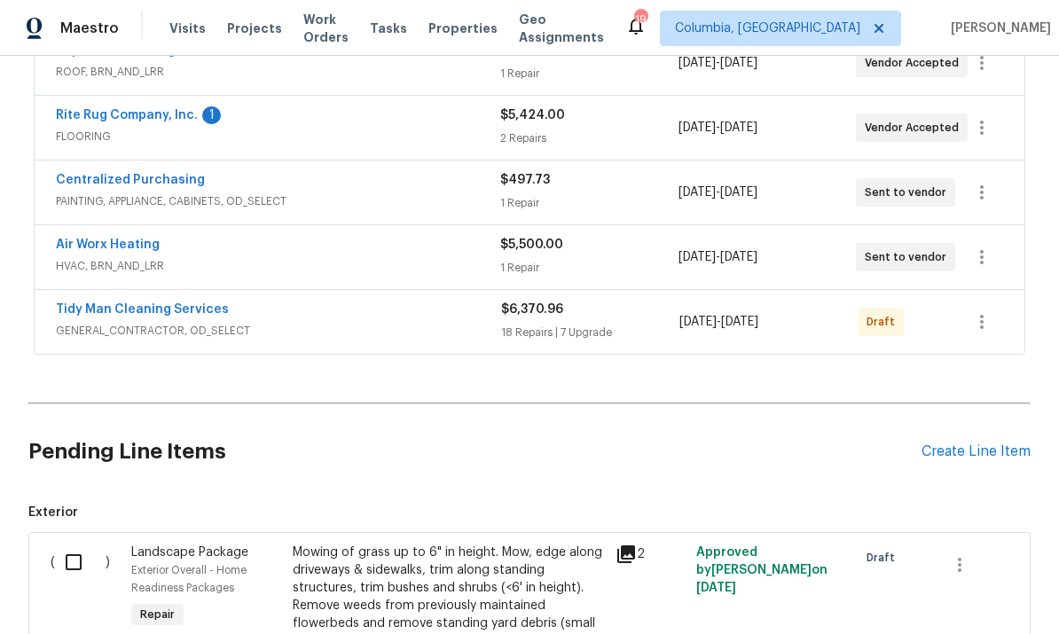
click at [177, 313] on link "Tidy Man Cleaning Services" at bounding box center [142, 309] width 173 height 12
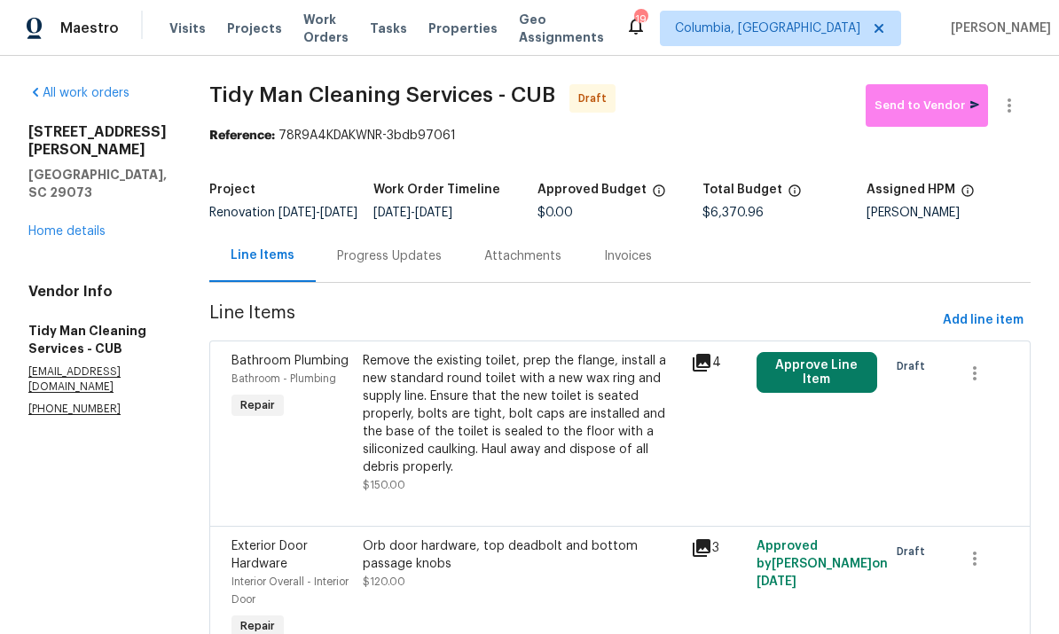
click at [368, 265] on div "Progress Updates" at bounding box center [389, 257] width 105 height 18
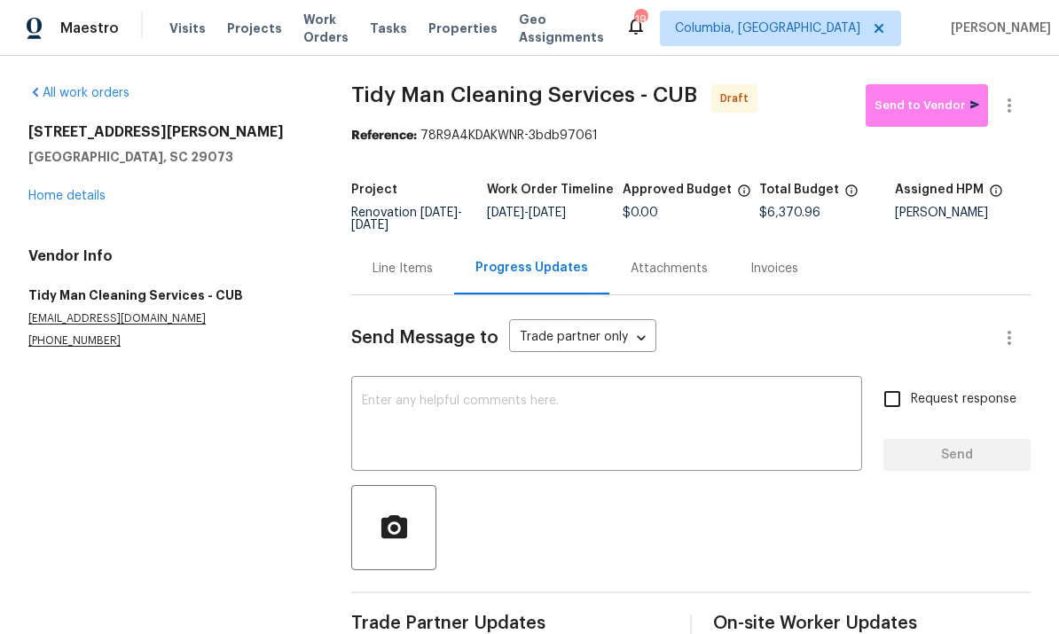
click at [450, 421] on textarea at bounding box center [607, 426] width 490 height 62
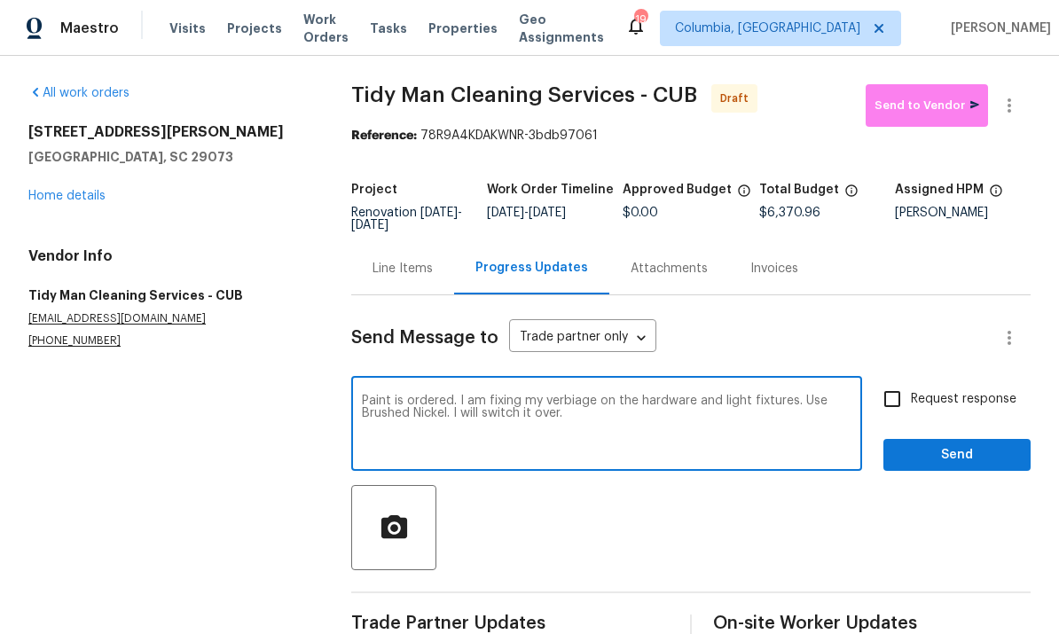
type textarea "Paint is ordered. I am fixing my verbiage on the hardware and light fixtures. U…"
click at [963, 462] on span "Send" at bounding box center [957, 455] width 119 height 22
